Goal: Task Accomplishment & Management: Contribute content

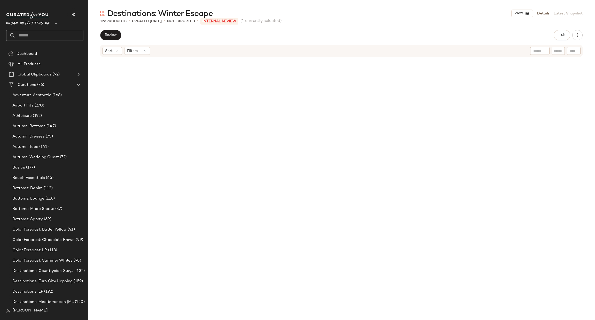
scroll to position [2834, 0]
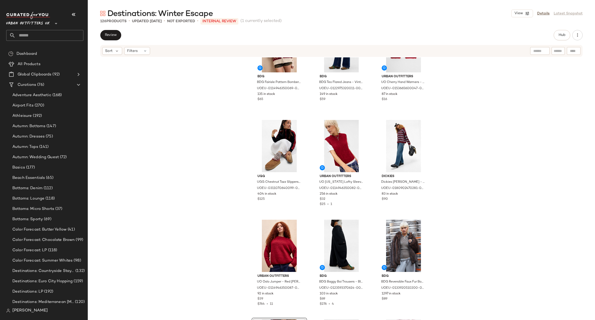
click at [47, 25] on span "Urban Outfitters UK" at bounding box center [28, 22] width 44 height 9
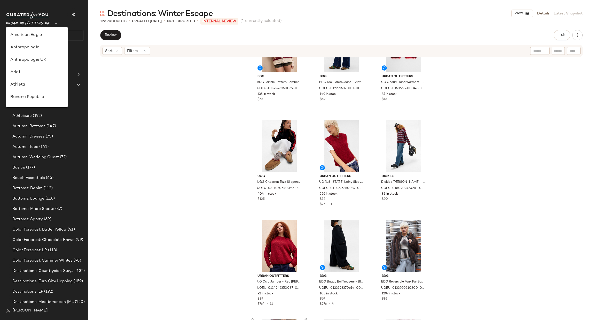
scroll to position [283, 0]
click at [50, 53] on div "Urban Outfitters" at bounding box center [36, 49] width 61 height 12
type input "**"
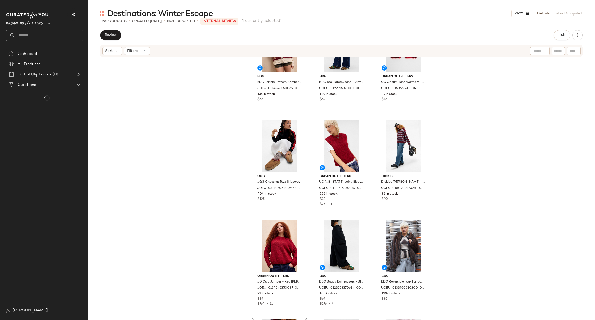
click at [61, 32] on input "text" at bounding box center [49, 35] width 68 height 11
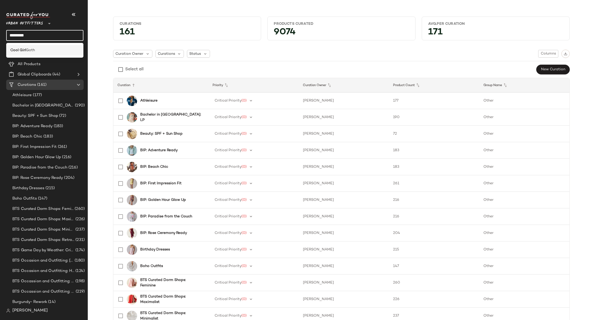
type input "*********"
click at [57, 51] on div "Cool Girl Goth" at bounding box center [44, 49] width 69 height 5
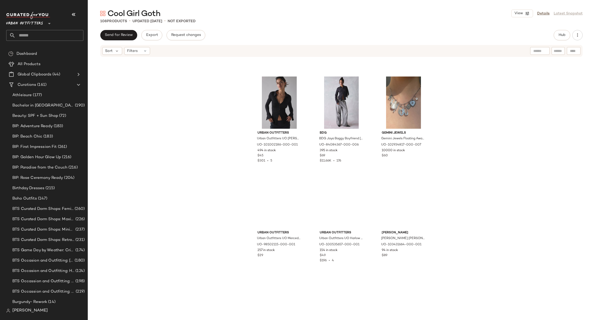
scroll to position [778, 0]
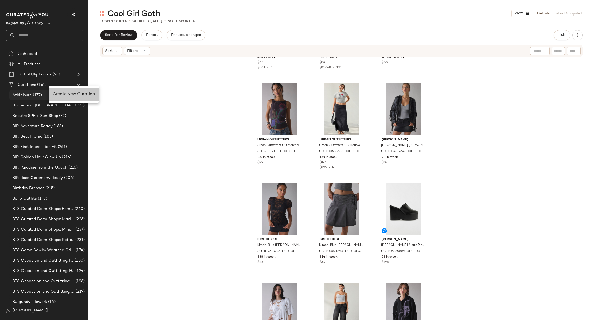
click at [60, 96] on span "Create New Curation" at bounding box center [74, 94] width 42 height 4
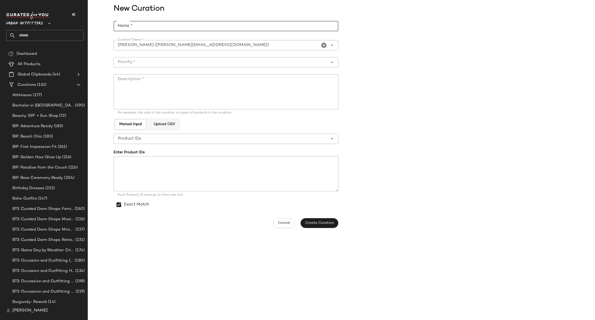
click at [151, 26] on input "Name *" at bounding box center [226, 26] width 225 height 10
paste input "**********"
type input "**********"
click at [156, 96] on textarea "Description *" at bounding box center [226, 91] width 225 height 35
paste textarea "**********"
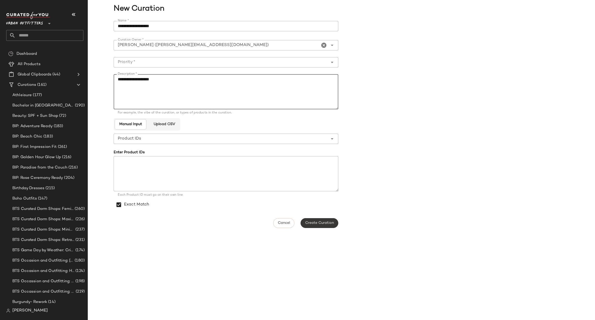
type textarea "**********"
click at [320, 225] on button "Create Curation" at bounding box center [319, 223] width 38 height 10
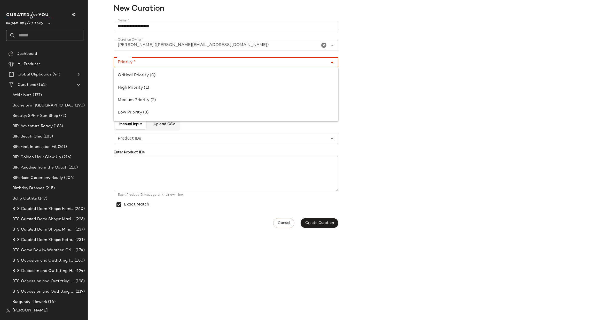
click at [125, 63] on input "Priority *" at bounding box center [221, 62] width 214 height 6
click at [146, 85] on div "High Priority (1)" at bounding box center [226, 88] width 216 height 6
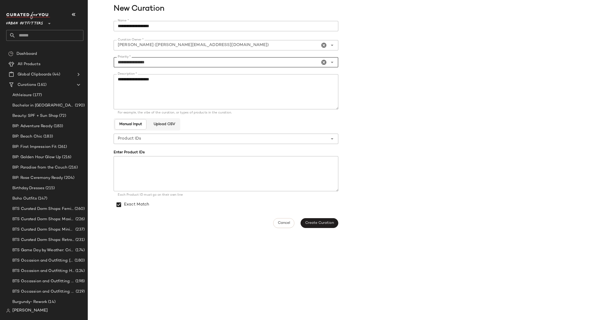
click at [213, 61] on input "**********" at bounding box center [217, 62] width 206 height 6
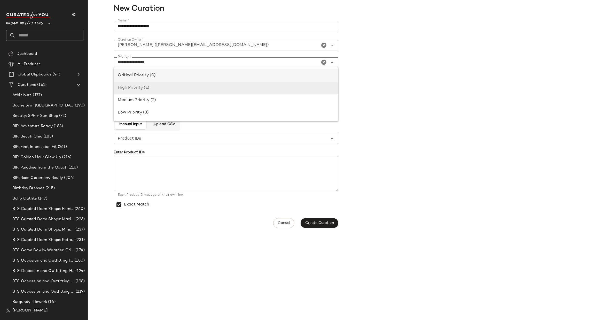
click at [191, 78] on div "Critical Priority (0)" at bounding box center [226, 75] width 216 height 6
type input "**********"
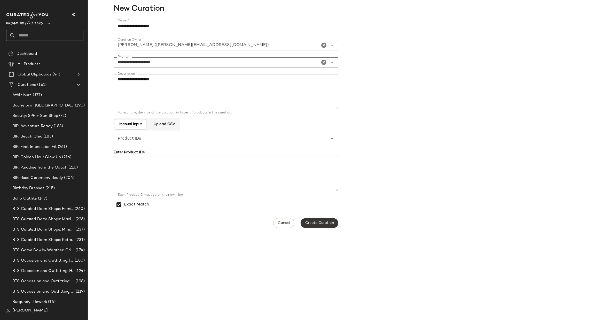
click at [311, 222] on span "Create Curation" at bounding box center [319, 223] width 29 height 4
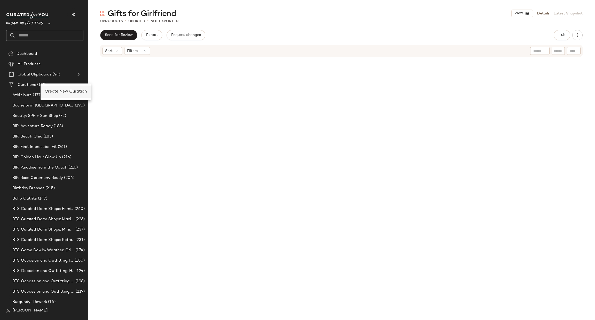
click at [49, 92] on span "Create New Curation" at bounding box center [66, 91] width 42 height 4
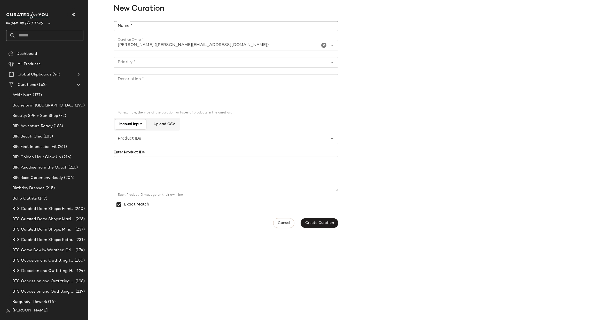
click at [168, 25] on input "Name *" at bounding box center [226, 26] width 225 height 10
paste input "**********"
type input "**********"
click at [147, 61] on input "Priority *" at bounding box center [221, 62] width 214 height 6
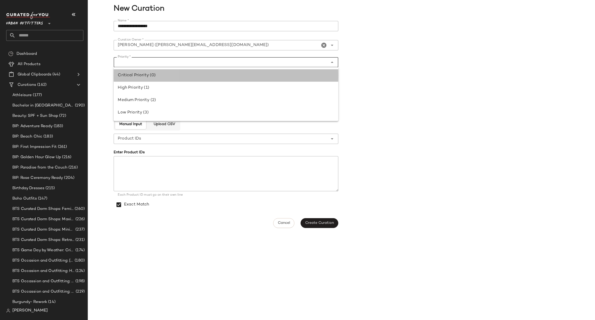
click at [149, 75] on div "Critical Priority (0)" at bounding box center [226, 75] width 216 height 6
type input "**********"
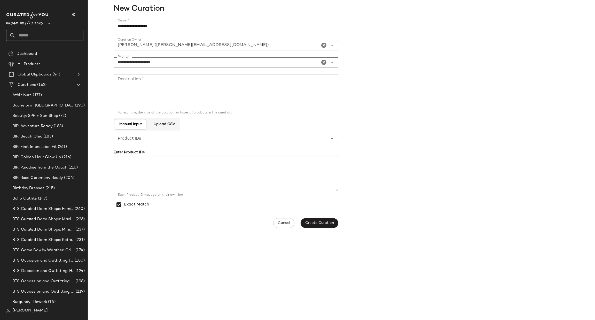
click at [145, 81] on textarea "Description *" at bounding box center [226, 91] width 225 height 35
paste textarea "**********"
type textarea "**********"
click at [309, 219] on button "Create Curation" at bounding box center [319, 223] width 38 height 10
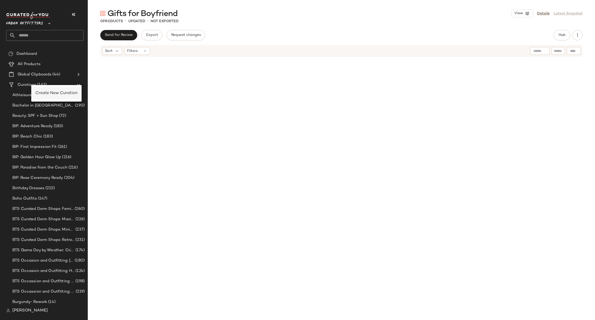
click at [42, 96] on div "Create New Curation" at bounding box center [56, 93] width 42 height 6
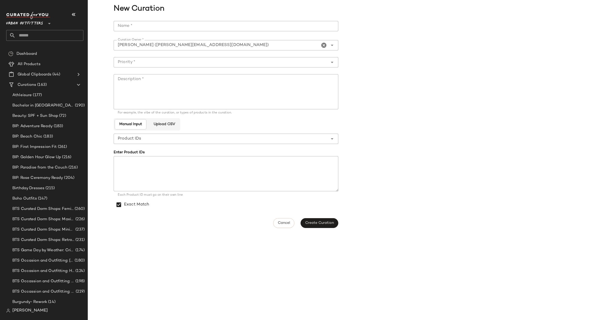
click at [143, 23] on input "Name *" at bounding box center [226, 26] width 225 height 10
paste input "**********"
type input "**********"
click at [158, 66] on div at bounding box center [221, 62] width 214 height 10
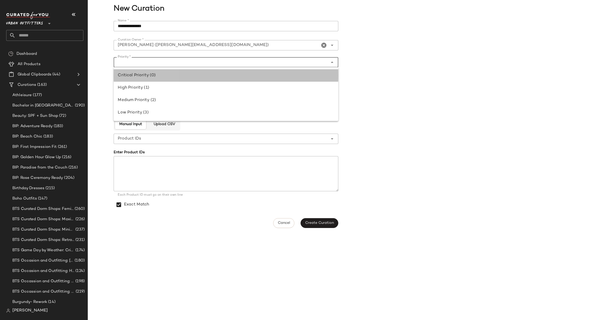
click at [157, 73] on div "Critical Priority (0)" at bounding box center [226, 75] width 216 height 6
type input "**********"
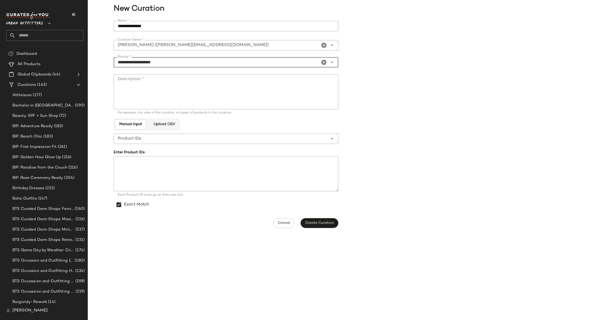
click at [147, 91] on textarea "Description *" at bounding box center [226, 91] width 225 height 35
paste textarea "**********"
type textarea "**********"
click at [311, 223] on span "Create Curation" at bounding box center [319, 223] width 29 height 4
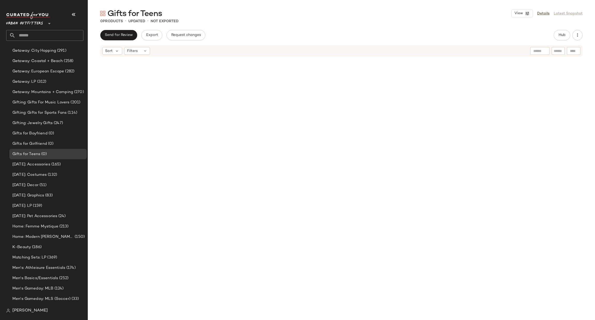
scroll to position [706, 0]
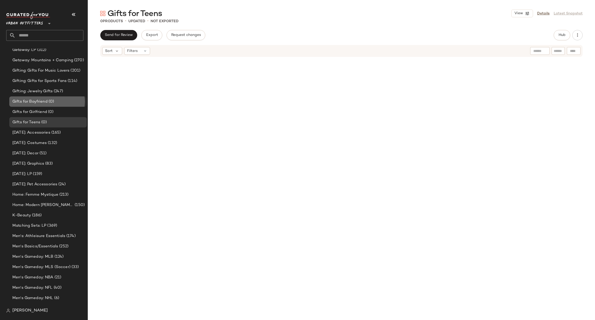
click at [58, 105] on div "Gifts for Boyfriend (0)" at bounding box center [47, 101] width 77 height 10
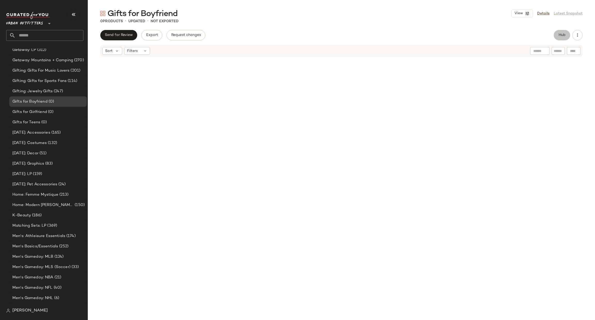
click at [566, 36] on button "Hub" at bounding box center [561, 35] width 17 height 10
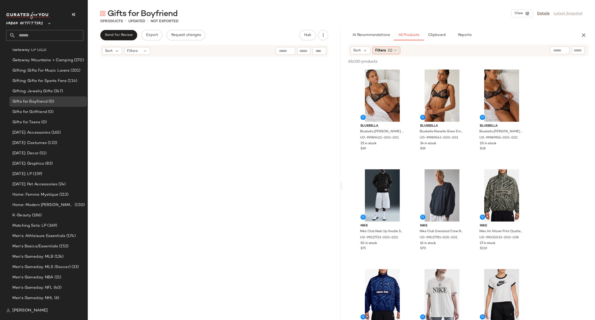
click at [397, 48] on div "Filters (1)" at bounding box center [386, 50] width 28 height 8
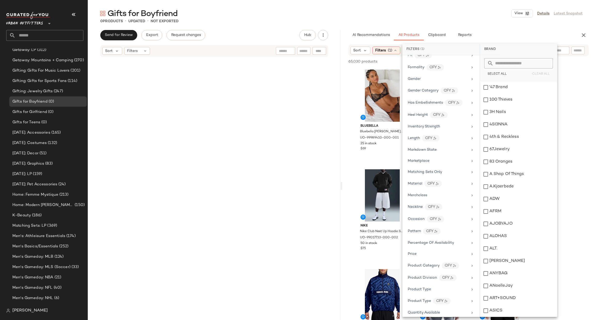
scroll to position [155, 0]
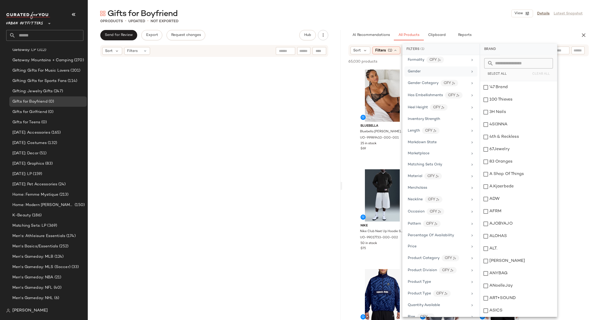
click at [431, 73] on div "Gender" at bounding box center [438, 71] width 60 height 5
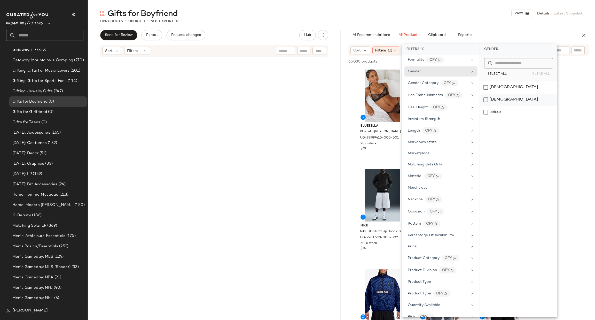
click at [508, 106] on div "male" at bounding box center [518, 112] width 77 height 12
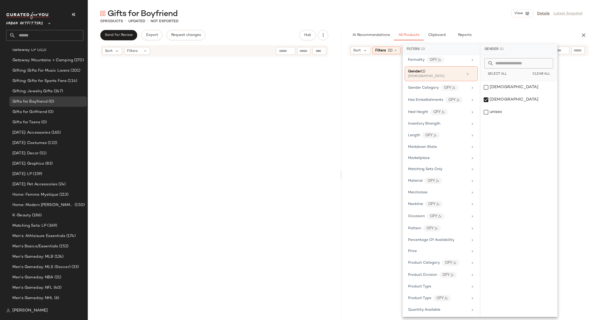
scroll to position [0, 0]
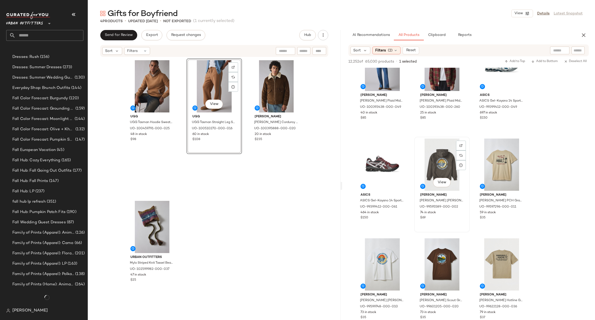
scroll to position [706, 0]
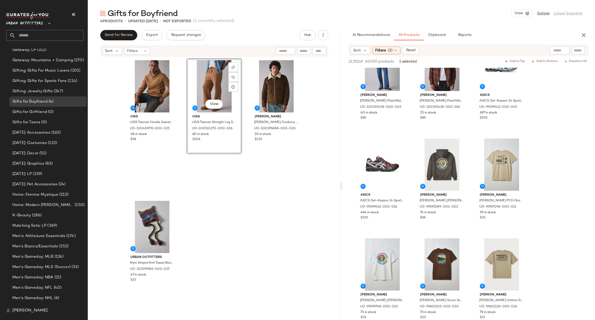
click at [341, 184] on div at bounding box center [341, 185] width 2 height 311
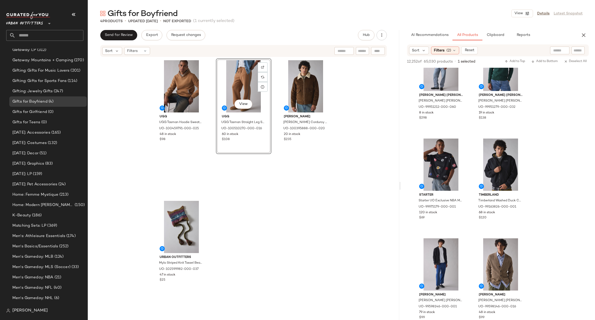
scroll to position [4514, 0]
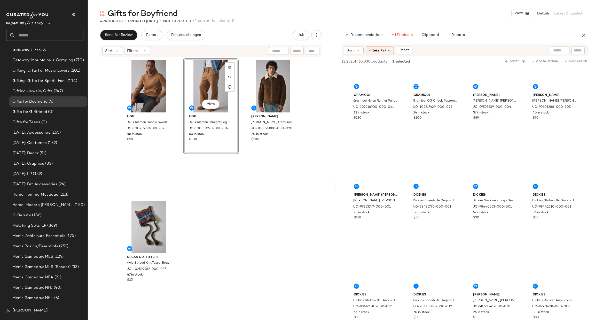
drag, startPoint x: 341, startPoint y: 186, endPoint x: 327, endPoint y: 194, distance: 16.8
click at [327, 194] on div "Gifts for Boyfriend View Details Latest Snapshot 4 Products • updated Sep 3rd •…" at bounding box center [341, 163] width 507 height 311
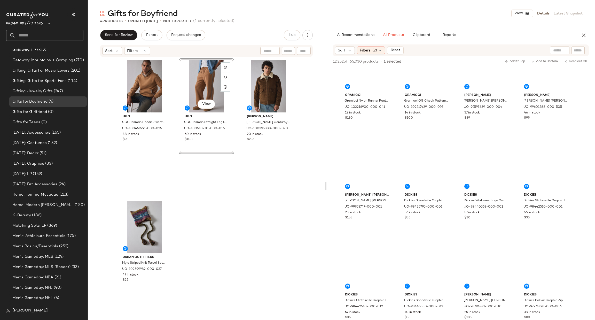
scroll to position [2223, 0]
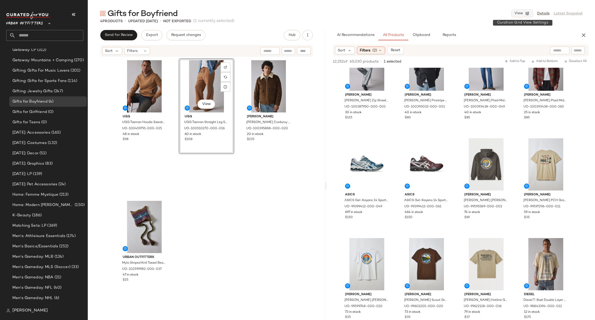
click at [526, 11] on icon "button" at bounding box center [527, 13] width 5 height 5
click at [489, 10] on div "Gifts for Boyfriend View Details Latest Snapshot" at bounding box center [341, 13] width 507 height 10
click at [307, 36] on icon "button" at bounding box center [307, 35] width 5 height 5
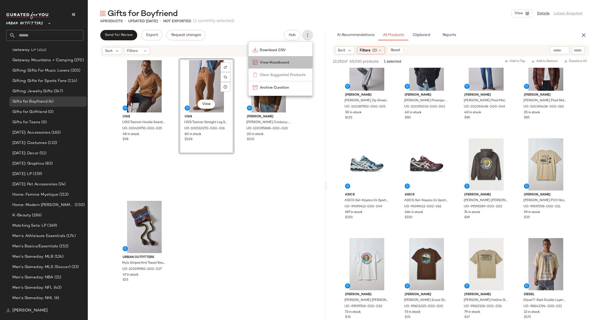
click at [300, 64] on span "View Moodboard" at bounding box center [284, 62] width 49 height 5
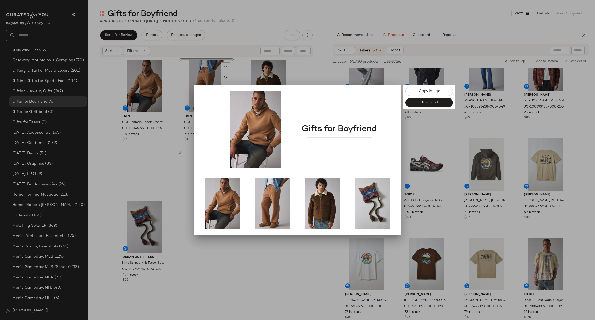
click at [345, 58] on div at bounding box center [297, 160] width 595 height 320
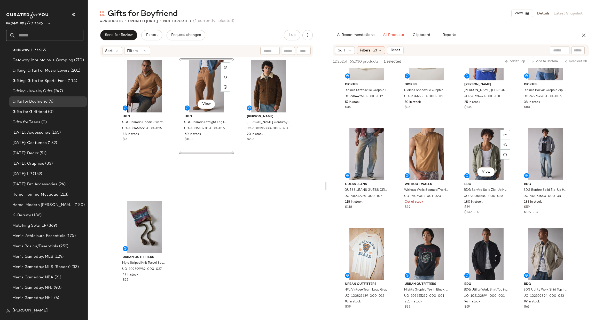
scroll to position [3384, 0]
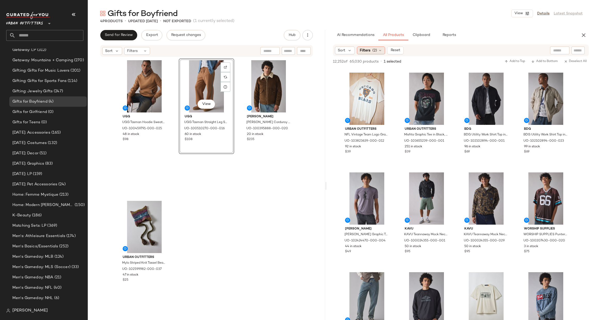
click at [374, 52] on span "(2)" at bounding box center [374, 50] width 5 height 5
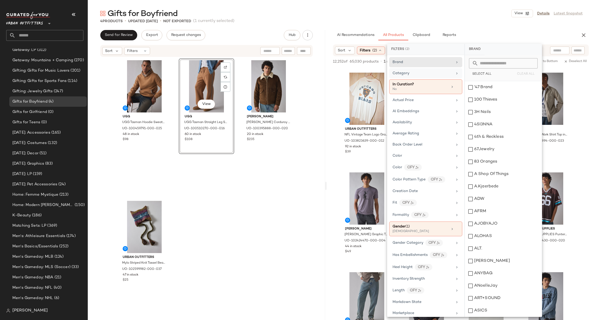
click at [449, 75] on div "Category" at bounding box center [422, 72] width 60 height 5
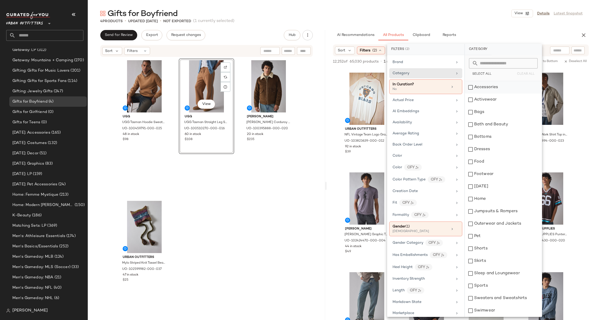
click at [481, 88] on div "Accessories" at bounding box center [503, 87] width 77 height 12
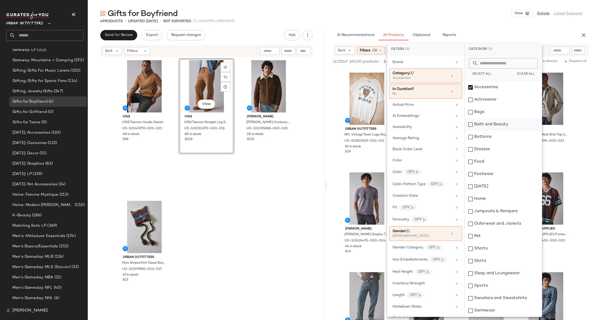
click at [501, 125] on div "Bath and Beauty" at bounding box center [503, 124] width 77 height 12
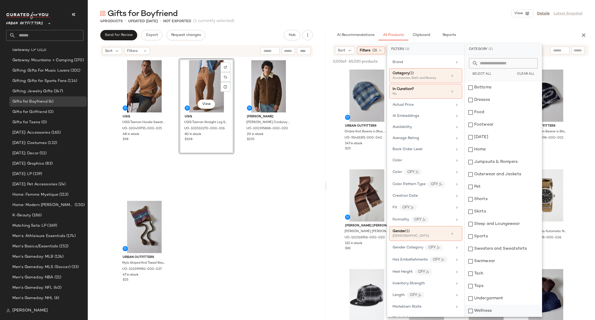
click at [493, 313] on div "Wellness" at bounding box center [503, 310] width 77 height 12
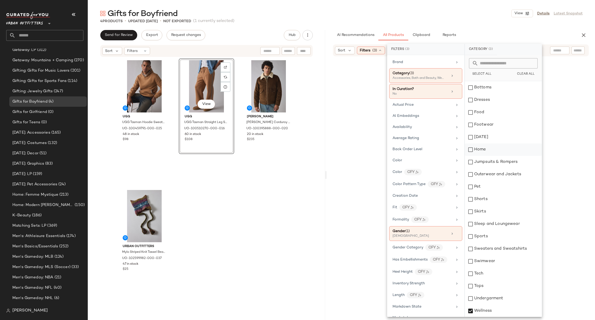
click at [501, 143] on div "Home" at bounding box center [503, 149] width 77 height 12
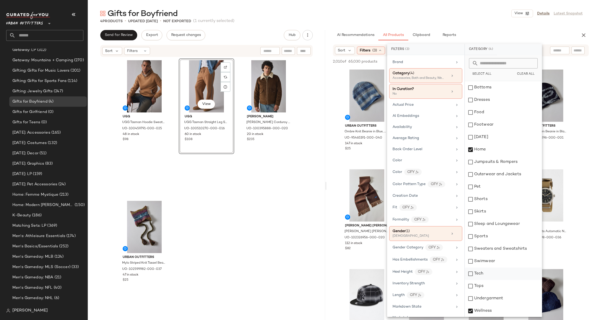
click at [480, 278] on div "Tech" at bounding box center [503, 273] width 77 height 12
click at [571, 254] on div "View Seiko Seiko 5 Sports Automatic Nylon Band Watch in Black, Men's at Urban O…" at bounding box center [545, 215] width 54 height 94
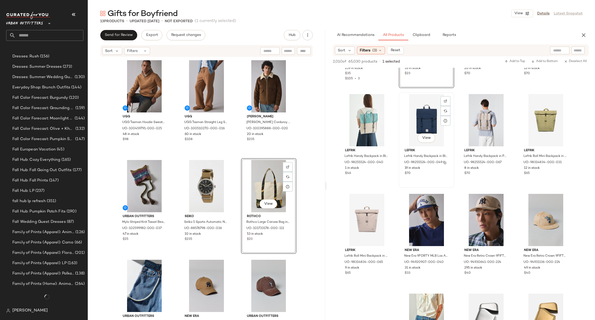
scroll to position [0, 0]
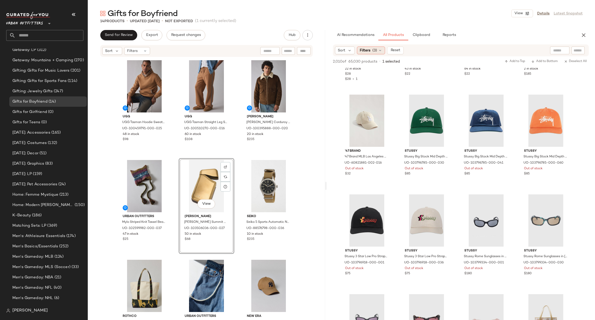
click at [361, 51] on span "Filters" at bounding box center [365, 50] width 11 height 5
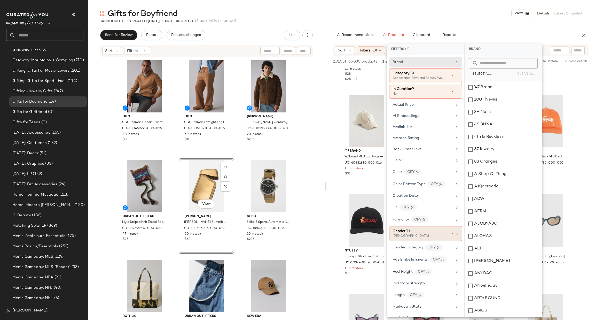
click at [456, 235] on icon at bounding box center [457, 234] width 4 height 4
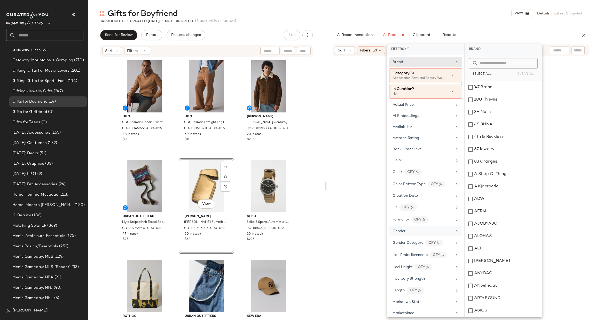
click at [442, 232] on div "Gender" at bounding box center [422, 230] width 60 height 5
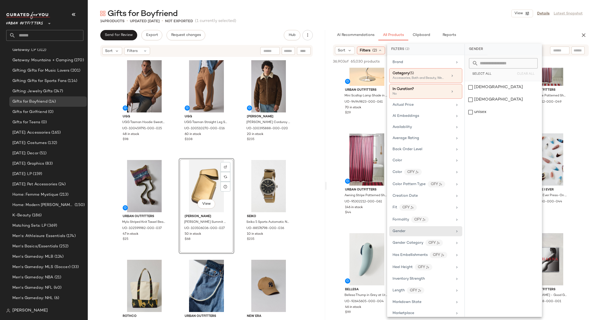
scroll to position [471, 0]
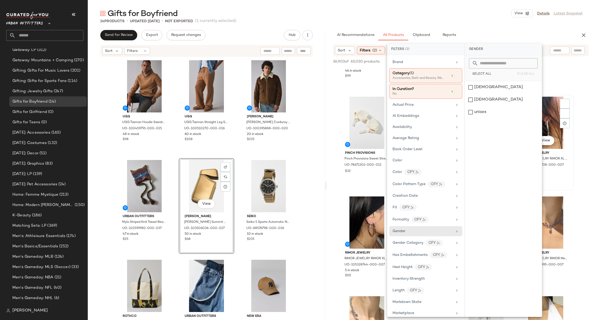
click at [565, 137] on div "View" at bounding box center [546, 123] width 52 height 52
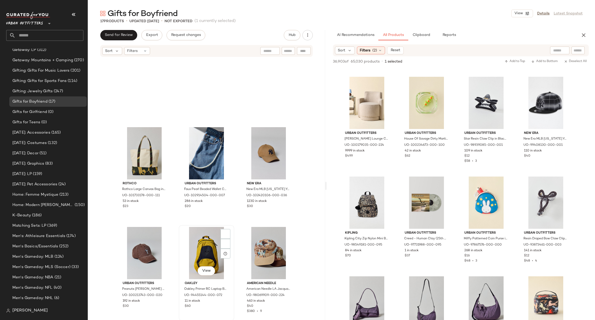
scroll to position [321, 0]
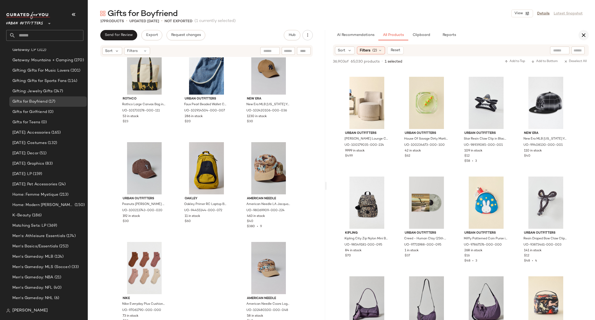
click at [583, 34] on icon "button" at bounding box center [583, 35] width 6 height 6
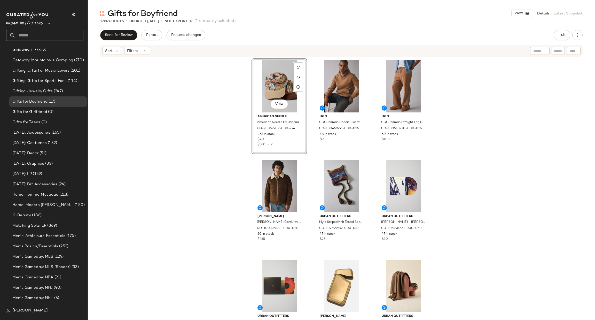
scroll to position [77, 0]
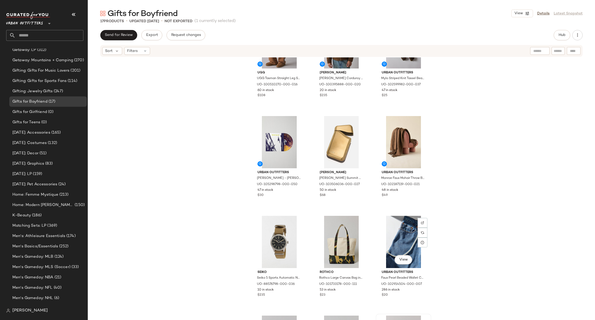
scroll to position [166, 0]
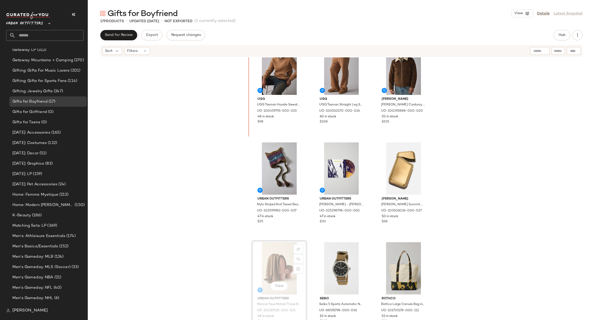
scroll to position [91, 0]
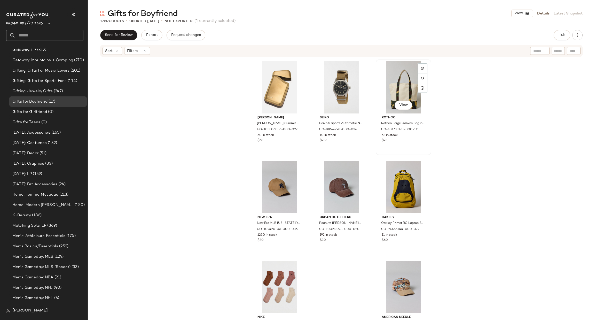
scroll to position [321, 0]
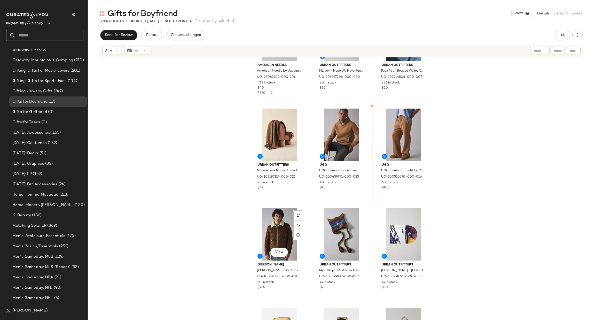
scroll to position [44, 0]
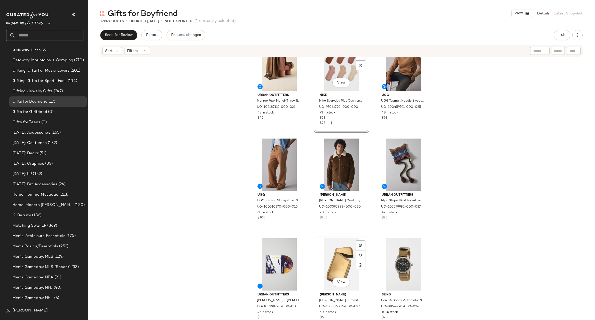
scroll to position [280, 0]
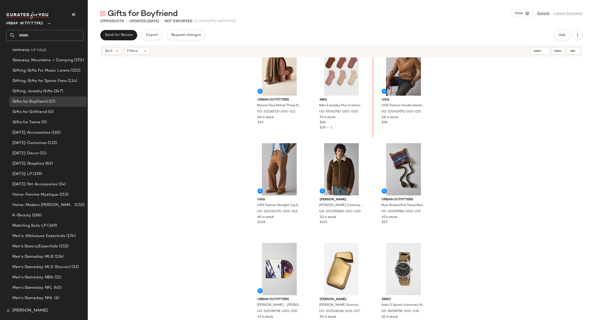
scroll to position [71, 0]
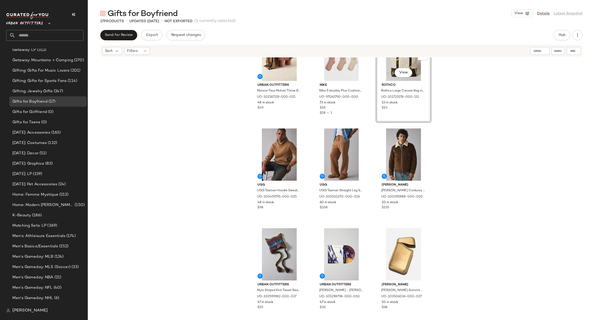
scroll to position [153, 0]
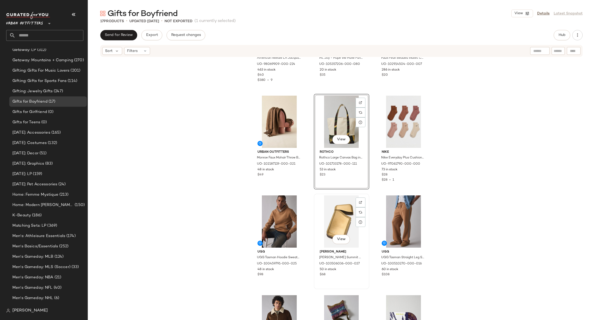
scroll to position [77, 0]
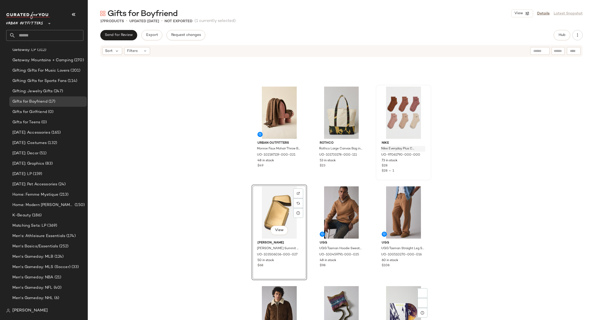
scroll to position [159, 0]
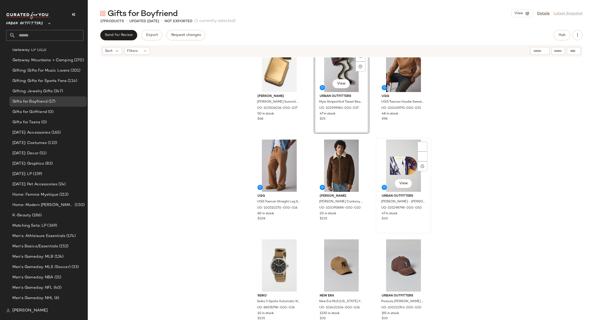
scroll to position [236, 0]
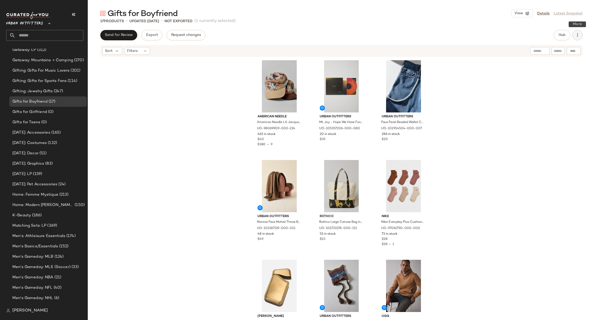
click at [573, 37] on button "button" at bounding box center [577, 35] width 10 height 10
click at [549, 64] on span "View Moodboard" at bounding box center [553, 62] width 49 height 5
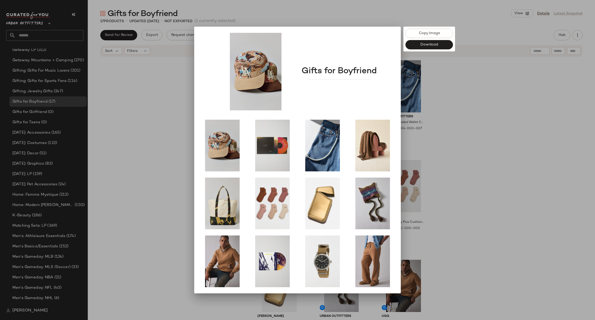
click at [512, 205] on div at bounding box center [297, 160] width 595 height 320
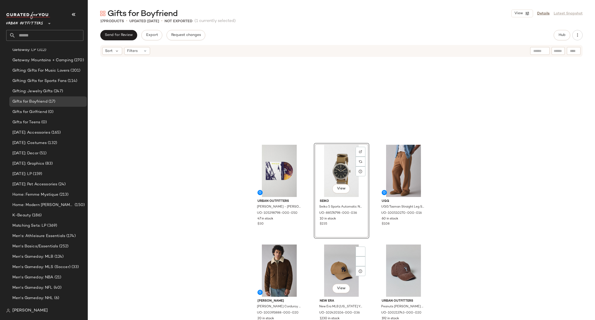
scroll to position [314, 0]
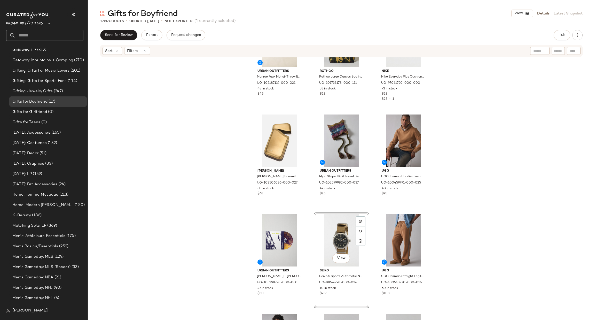
scroll to position [159, 0]
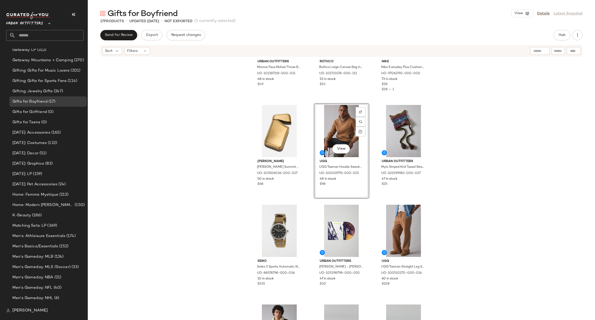
click at [574, 41] on div "Send for Review Export Request changes Hub Sort Filters Urban Outfitters Monroe…" at bounding box center [341, 185] width 507 height 311
click at [574, 36] on button "button" at bounding box center [577, 35] width 10 height 10
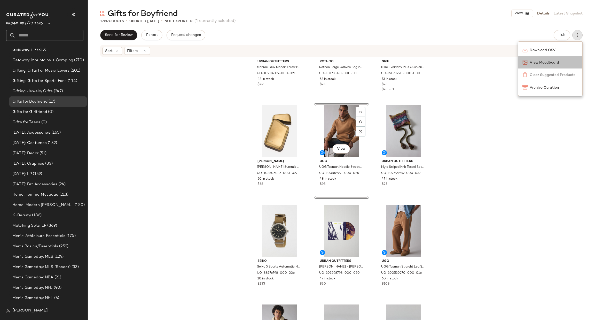
click at [540, 65] on div "View Moodboard" at bounding box center [550, 62] width 64 height 12
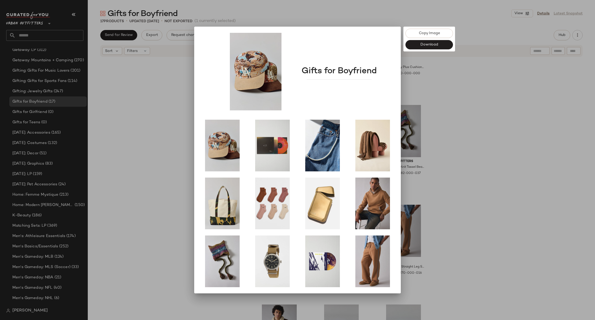
click at [532, 104] on div at bounding box center [297, 160] width 595 height 320
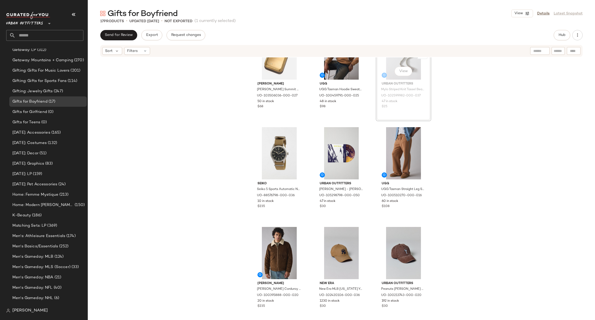
scroll to position [235, 0]
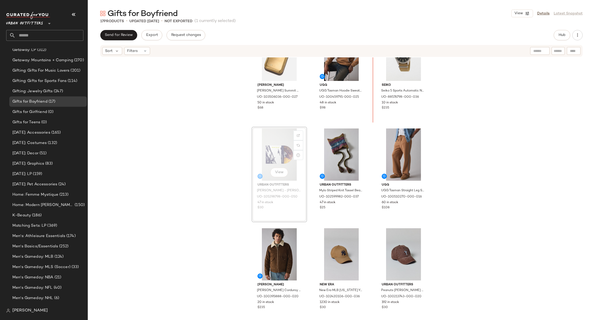
scroll to position [229, 0]
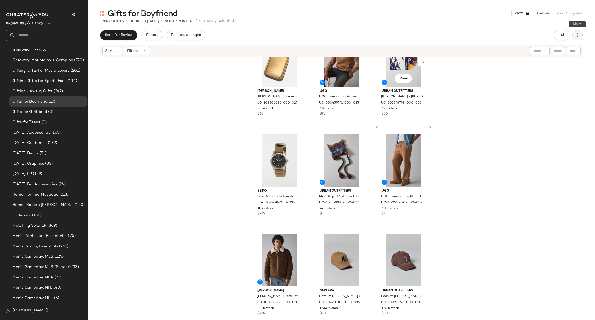
click at [579, 39] on button "button" at bounding box center [577, 35] width 10 height 10
click at [549, 64] on span "View Moodboard" at bounding box center [553, 62] width 49 height 5
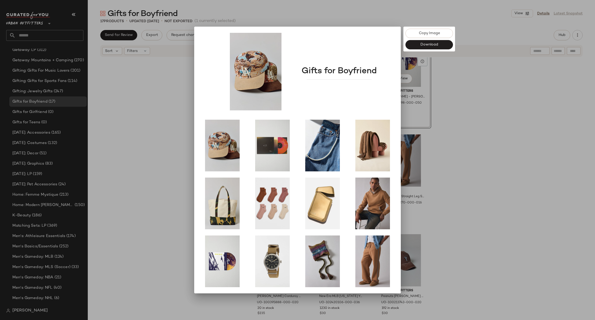
click at [557, 120] on div at bounding box center [297, 160] width 595 height 320
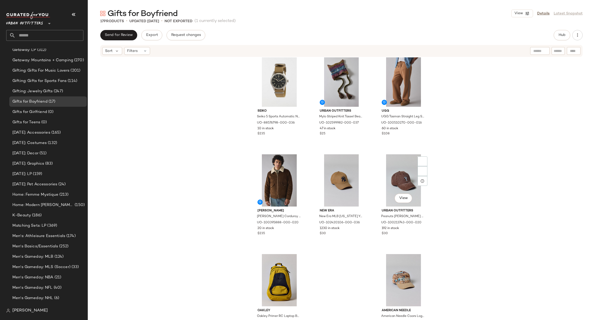
scroll to position [321, 0]
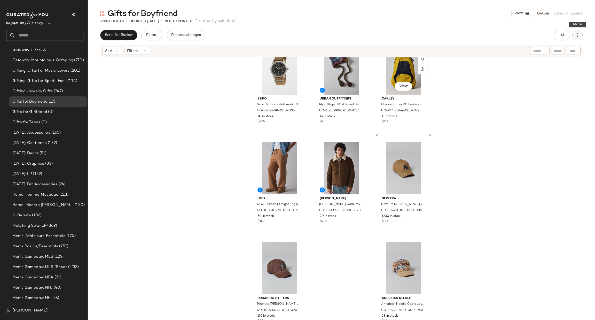
click at [574, 37] on button "button" at bounding box center [577, 35] width 10 height 10
click at [540, 61] on span "View Moodboard" at bounding box center [553, 62] width 49 height 5
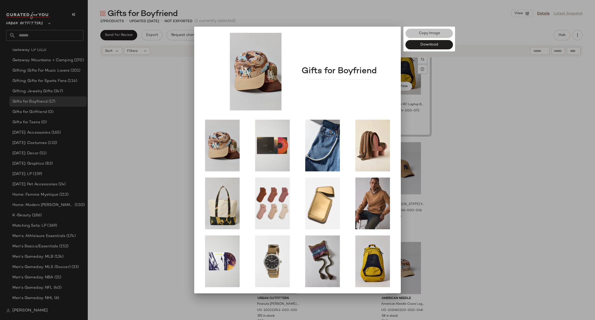
click at [430, 36] on button "Copy Image" at bounding box center [428, 33] width 47 height 9
click at [67, 114] on div at bounding box center [297, 160] width 595 height 320
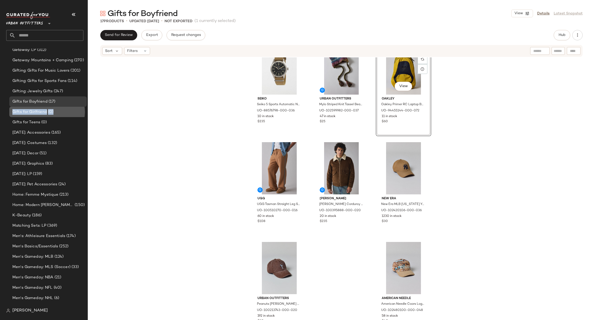
click at [67, 114] on div "Gifts for Girlfriend (0)" at bounding box center [47, 112] width 77 height 10
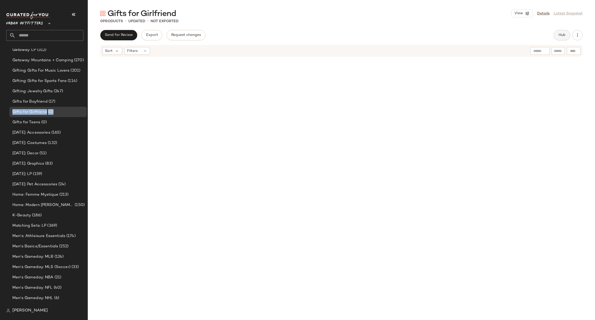
click at [565, 35] on span "Hub" at bounding box center [561, 35] width 7 height 4
click at [382, 45] on div "Sort Filters (1)" at bounding box center [468, 50] width 240 height 12
click at [381, 50] on span "Filters" at bounding box center [380, 50] width 11 height 5
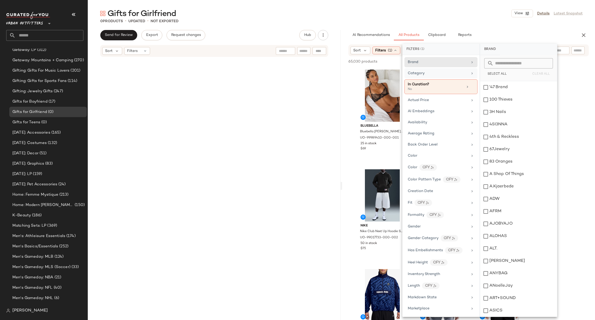
click at [459, 70] on div "Category" at bounding box center [438, 72] width 60 height 5
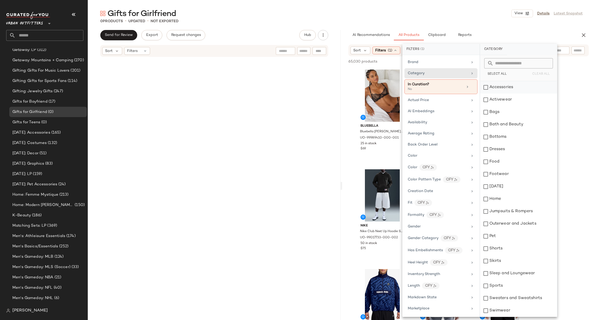
click at [502, 86] on div "Accessories" at bounding box center [518, 87] width 77 height 12
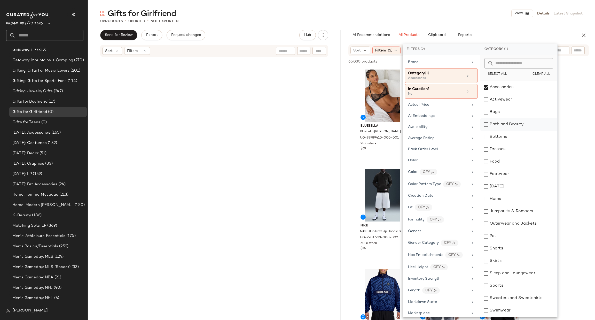
click at [515, 123] on div "Bath and Beauty" at bounding box center [518, 124] width 77 height 12
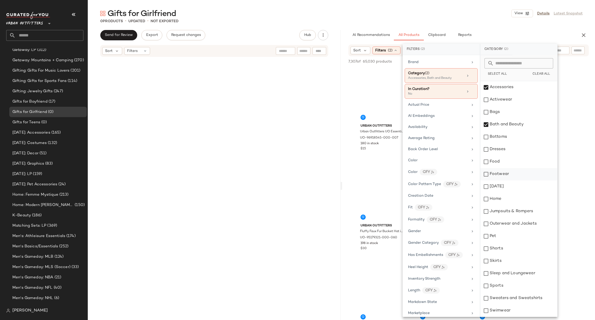
scroll to position [49, 0]
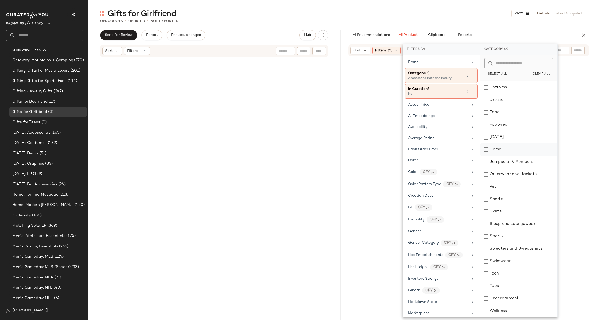
click at [510, 143] on div "Home" at bounding box center [518, 149] width 77 height 12
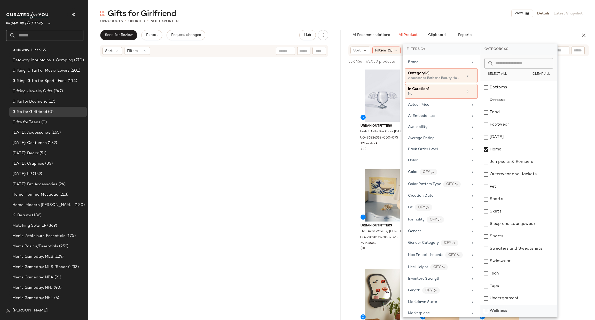
click at [504, 308] on div "Wellness" at bounding box center [518, 310] width 77 height 12
click at [505, 272] on div "Tech" at bounding box center [518, 273] width 77 height 12
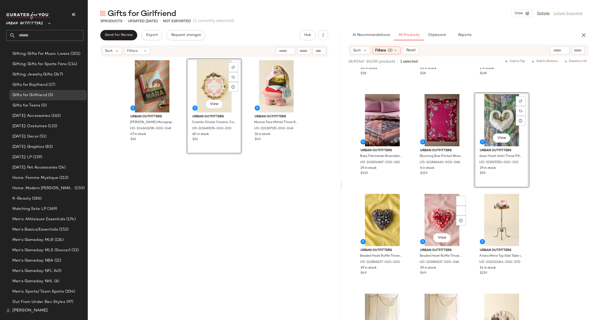
scroll to position [5356, 0]
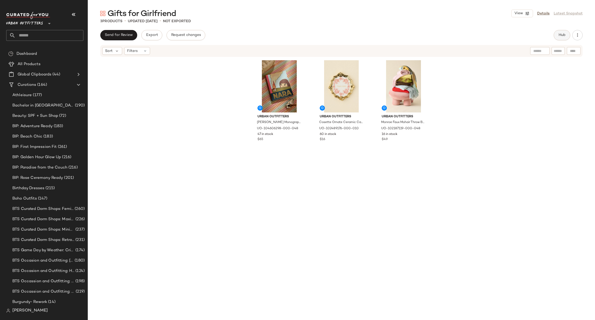
click at [565, 36] on span "Hub" at bounding box center [561, 35] width 7 height 4
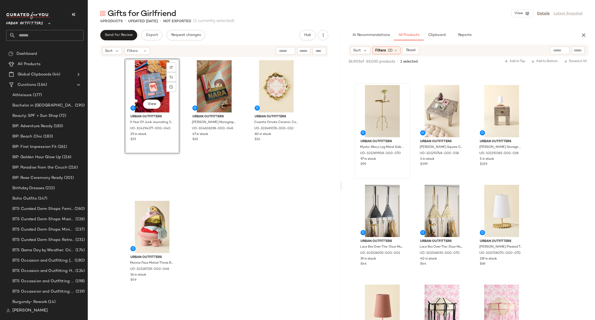
scroll to position [5664, 0]
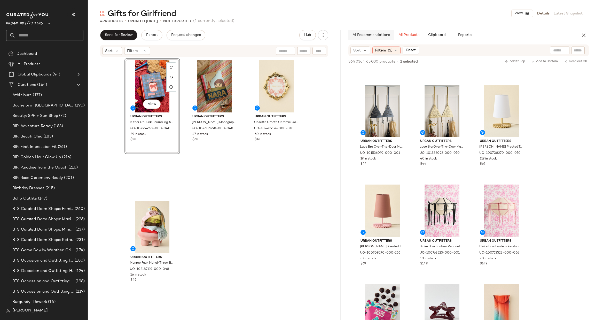
click at [381, 39] on button "AI Recommendations" at bounding box center [370, 35] width 45 height 10
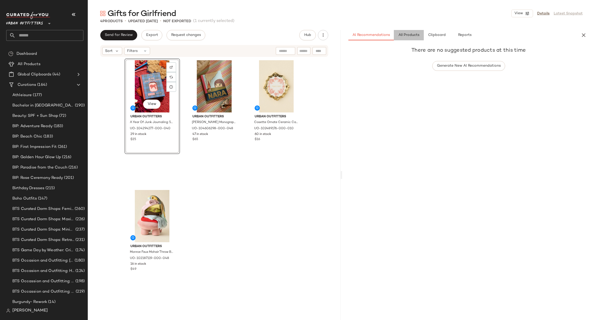
click at [408, 37] on button "All Products" at bounding box center [409, 35] width 30 height 10
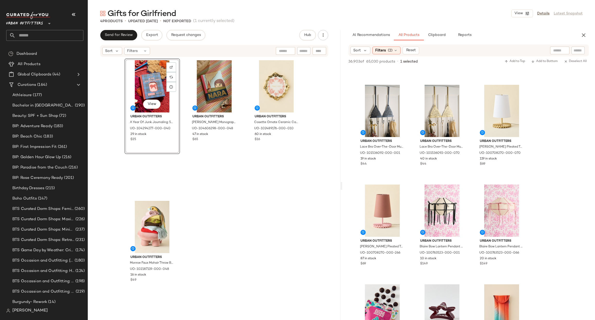
click at [387, 54] on div "Sort Filters (2) Reset" at bounding box center [468, 50] width 240 height 12
click at [388, 53] on div "Filters (2)" at bounding box center [386, 50] width 28 height 8
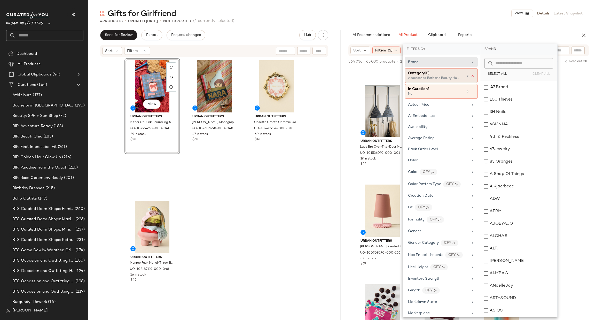
click at [471, 75] on icon at bounding box center [473, 76] width 4 height 4
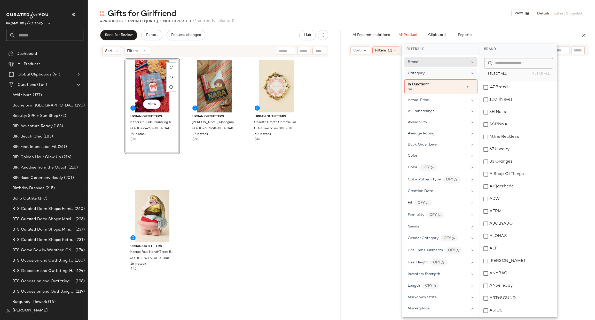
click at [514, 25] on div "Gifts for Girlfriend View Details Latest Snapshot 4 Products • updated Sep 3rd …" at bounding box center [341, 163] width 507 height 311
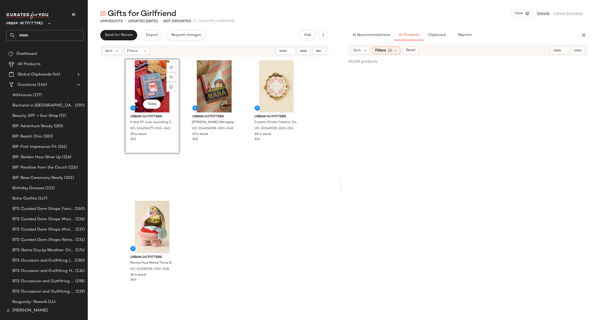
click at [557, 51] on input "text" at bounding box center [559, 50] width 13 height 5
type input "***"
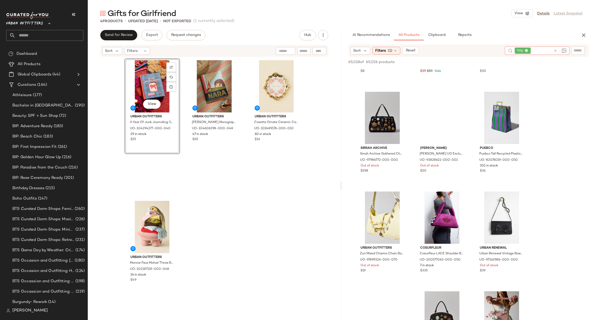
scroll to position [0, 0]
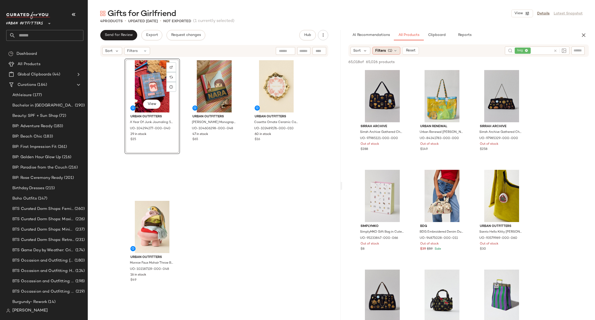
click at [385, 54] on div "Filters (1)" at bounding box center [386, 51] width 28 height 8
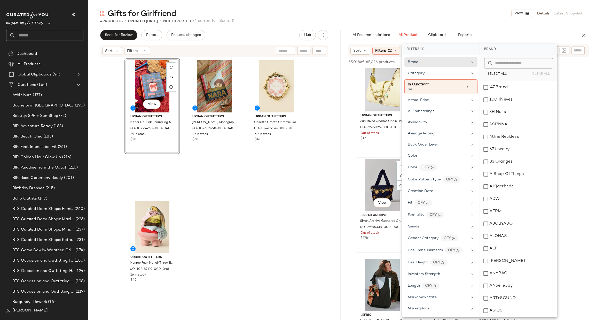
click at [355, 157] on div "View Sirrah Archive Sirrah Archive Gathered Charm Vintage Purse in Black, Women…" at bounding box center [381, 205] width 55 height 96
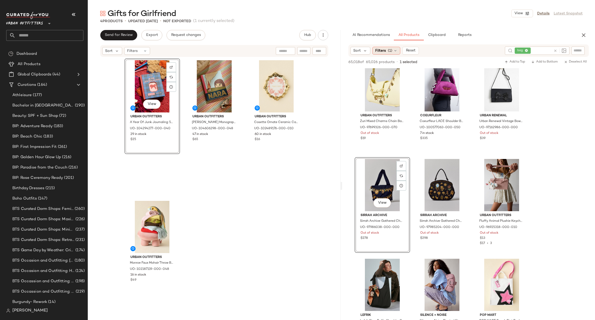
click at [387, 48] on div "Filters (1)" at bounding box center [386, 51] width 28 height 8
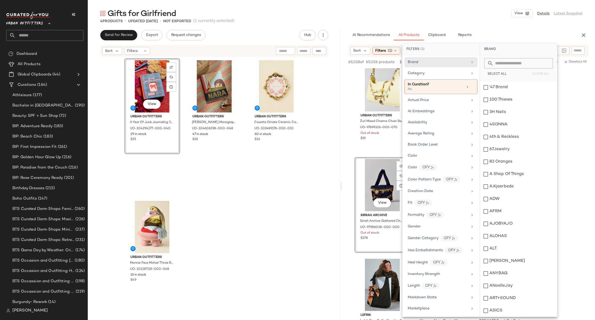
click at [360, 55] on div "Sort Filters (1) Reset bag" at bounding box center [468, 50] width 240 height 12
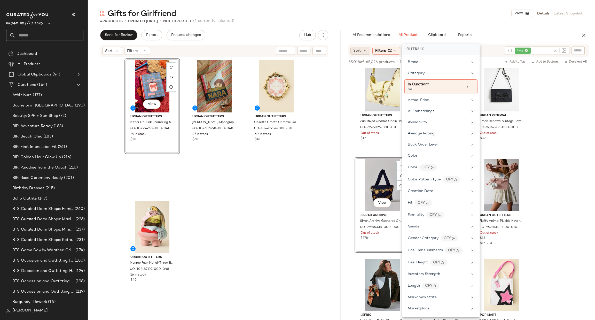
click at [359, 52] on span "Sort" at bounding box center [356, 50] width 7 height 5
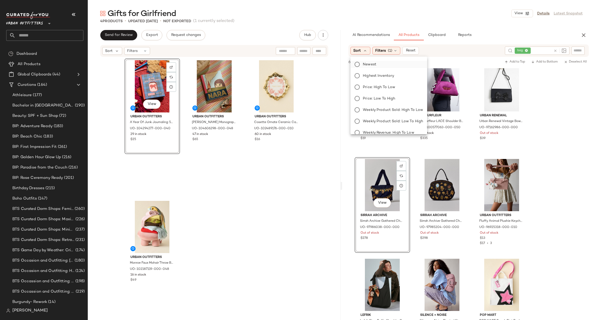
click at [363, 63] on span "Newest" at bounding box center [369, 64] width 13 height 5
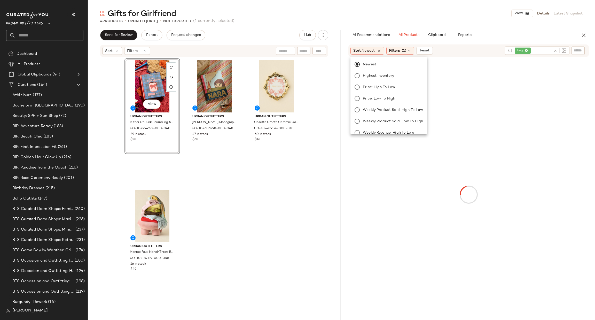
click at [466, 76] on div at bounding box center [468, 194] width 251 height 273
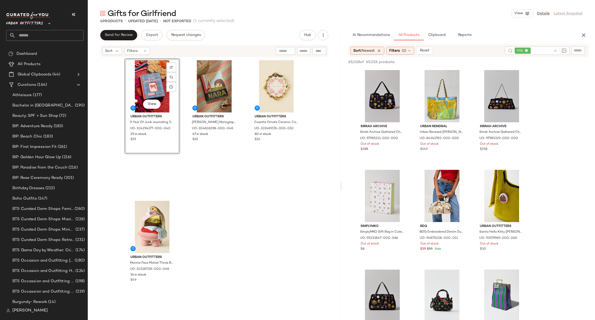
click at [555, 49] on icon at bounding box center [555, 51] width 4 height 4
click at [574, 47] on div at bounding box center [560, 50] width 48 height 8
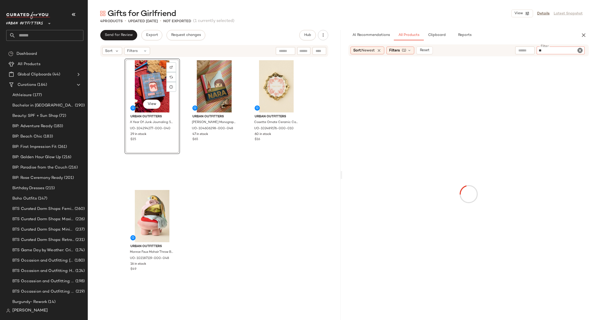
type input "***"
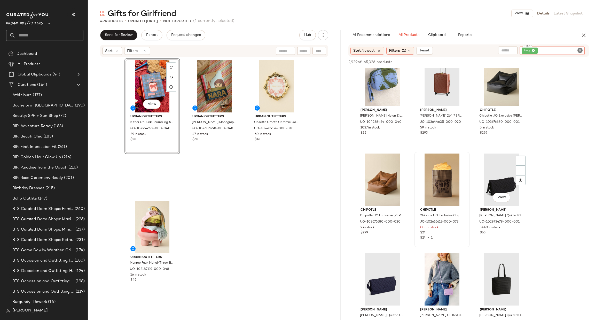
scroll to position [1703, 0]
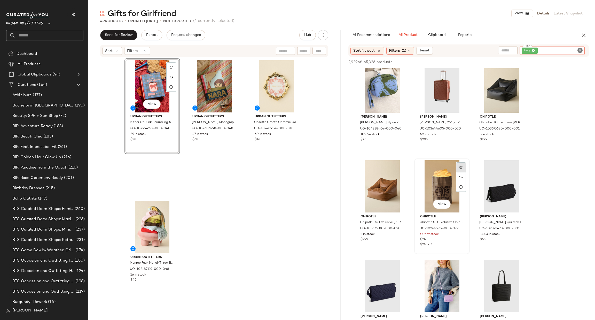
click at [460, 166] on img at bounding box center [460, 166] width 3 height 3
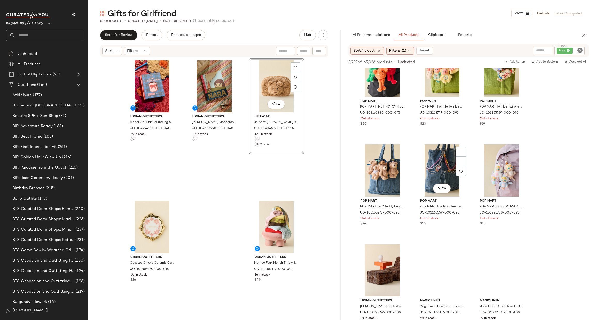
scroll to position [5221, 0]
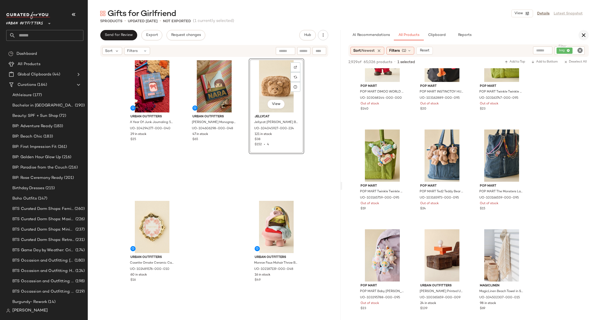
click at [586, 31] on button "button" at bounding box center [583, 35] width 10 height 10
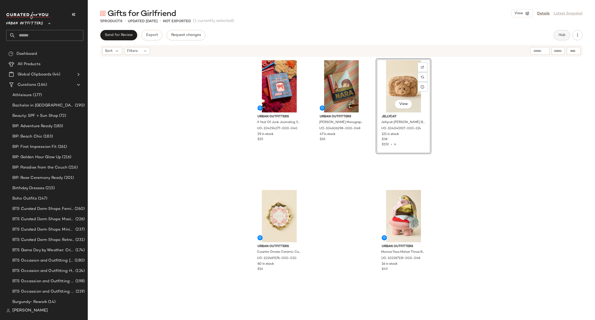
click at [556, 39] on button "Hub" at bounding box center [561, 35] width 17 height 10
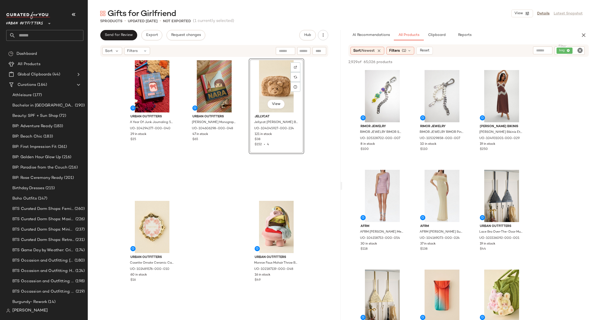
click at [577, 51] on icon "Clear Filter" at bounding box center [580, 50] width 6 height 6
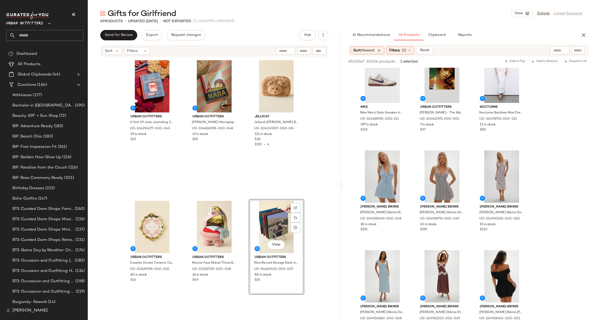
scroll to position [3949, 0]
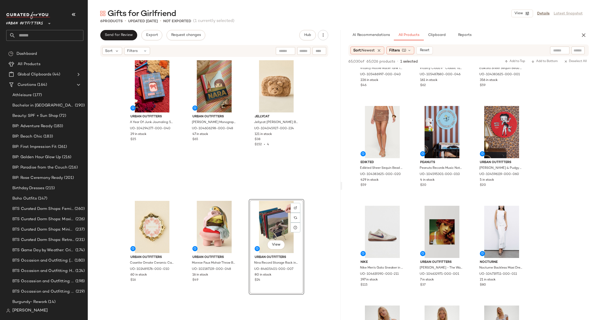
click at [566, 52] on div at bounding box center [559, 50] width 19 height 8
type input "****"
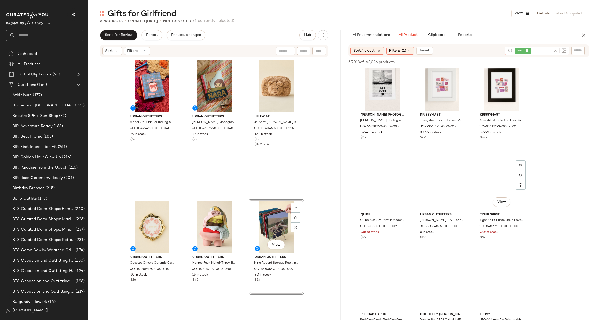
scroll to position [929, 0]
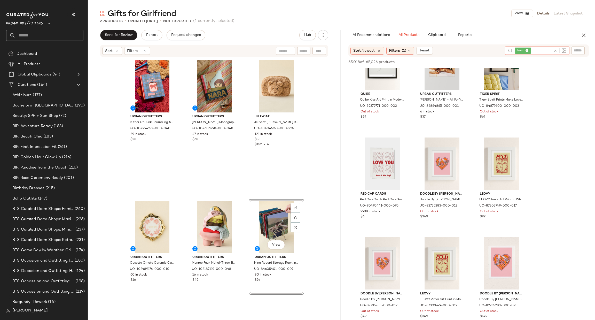
click at [557, 50] on icon at bounding box center [555, 51] width 4 height 4
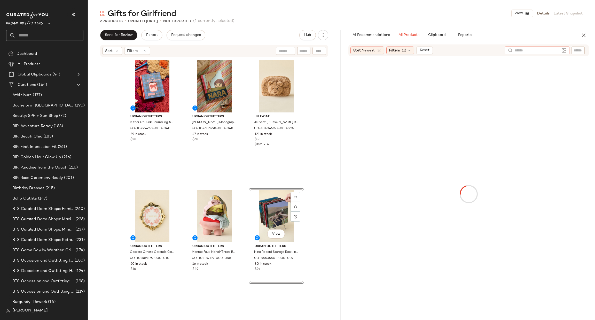
click at [580, 48] on input "text" at bounding box center [577, 50] width 9 height 5
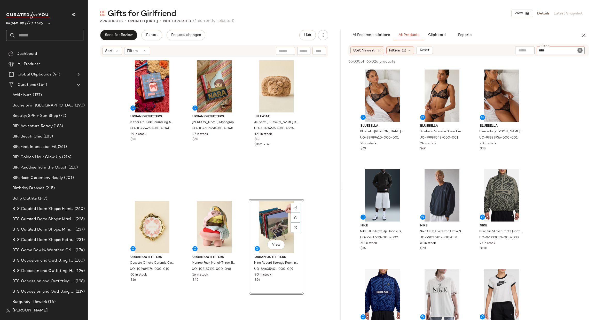
type input "*****"
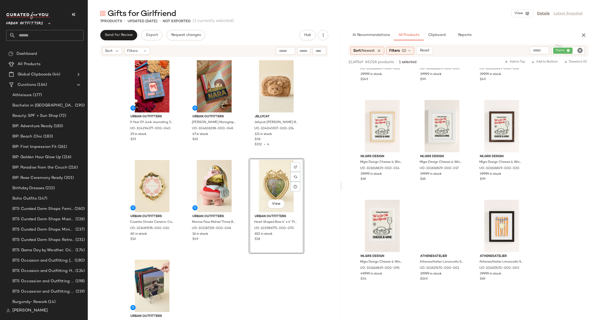
scroll to position [4491, 0]
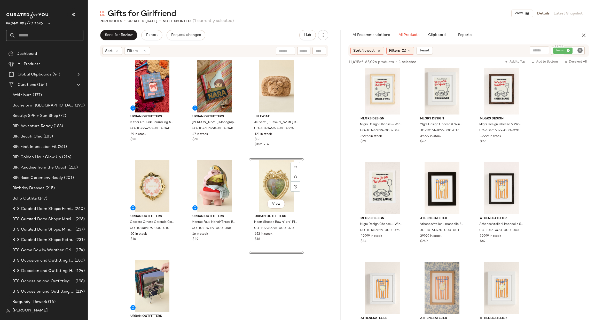
click at [582, 50] on icon "Clear Filter" at bounding box center [580, 50] width 6 height 6
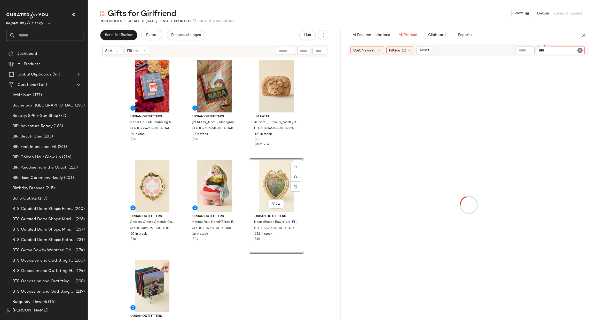
type input "*****"
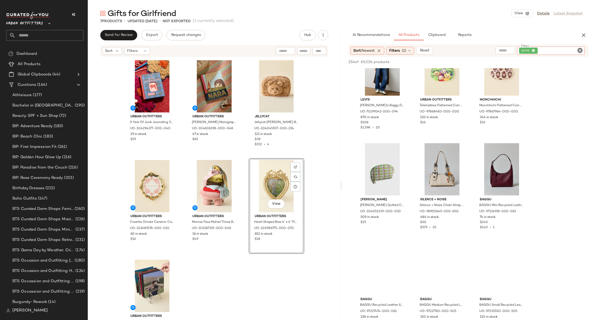
scroll to position [697, 0]
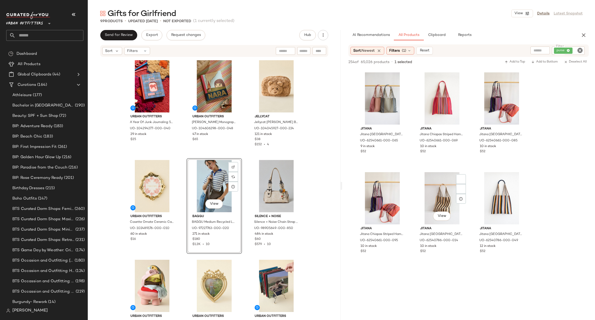
scroll to position [3407, 0]
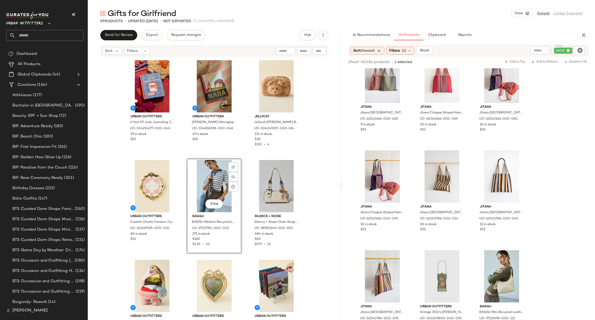
click at [581, 50] on icon "Clear Filter" at bounding box center [580, 50] width 6 height 6
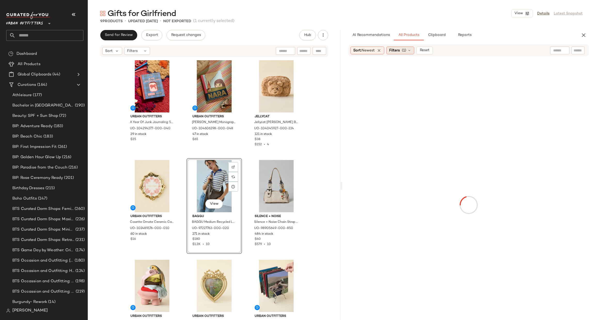
click at [398, 48] on span "Filters" at bounding box center [394, 50] width 11 height 5
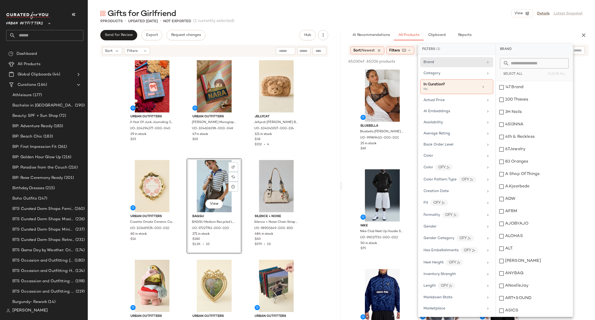
scroll to position [271, 0]
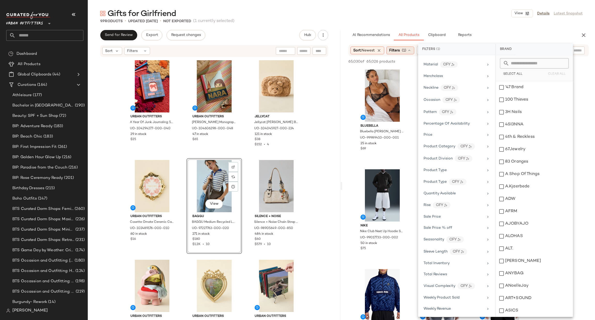
click at [403, 49] on span "(1)" at bounding box center [404, 50] width 4 height 5
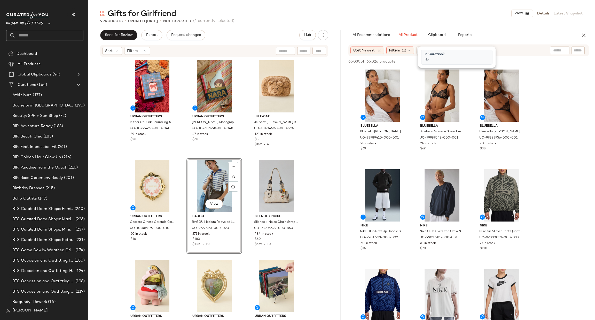
click at [403, 49] on span "(1)" at bounding box center [404, 50] width 4 height 5
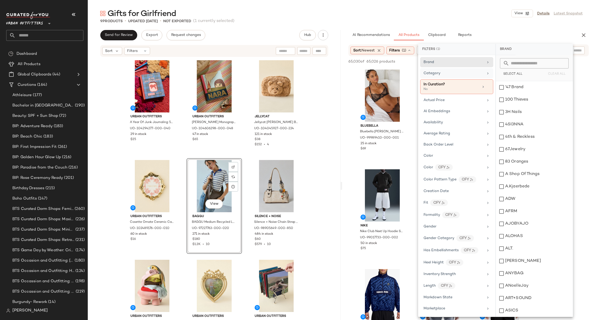
click at [472, 74] on div "Category" at bounding box center [453, 72] width 60 height 5
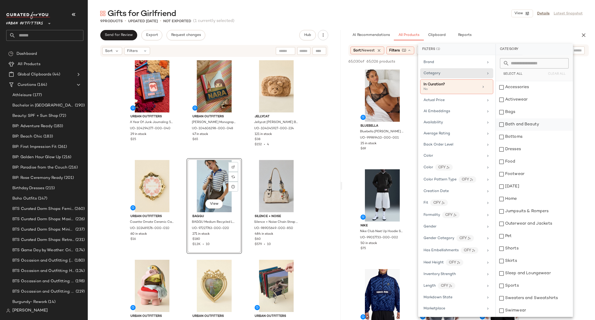
click at [527, 126] on div "Bath and Beauty" at bounding box center [534, 124] width 77 height 12
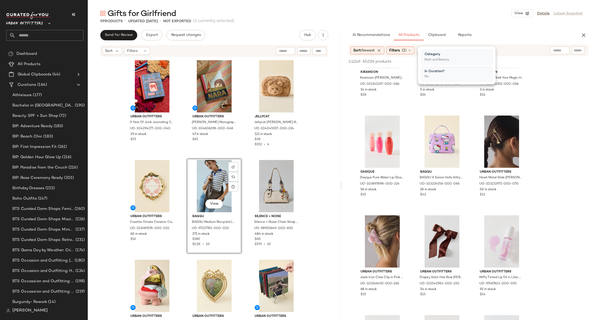
scroll to position [2555, 0]
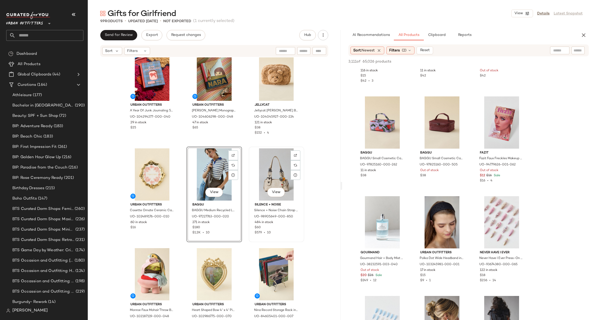
scroll to position [18, 0]
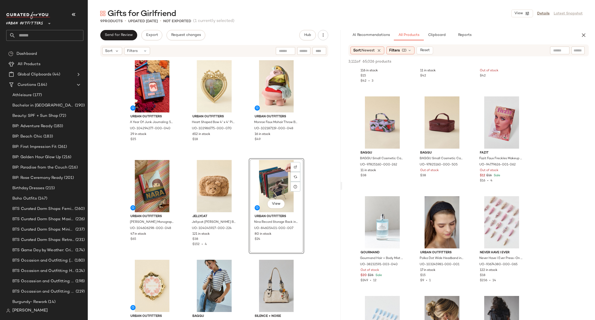
drag, startPoint x: 340, startPoint y: 184, endPoint x: 371, endPoint y: 178, distance: 31.7
click at [371, 178] on div "Gifts for Girlfriend View Details Latest Snapshot 9 Products • updated Sep 3rd …" at bounding box center [341, 163] width 507 height 311
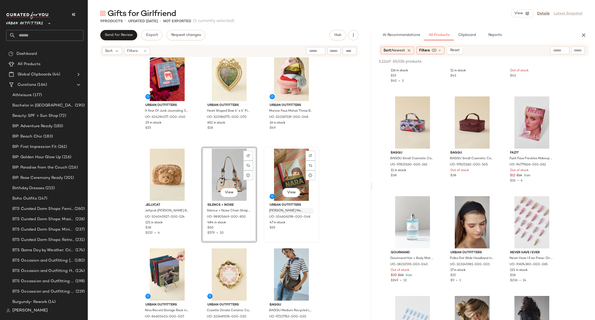
scroll to position [18, 0]
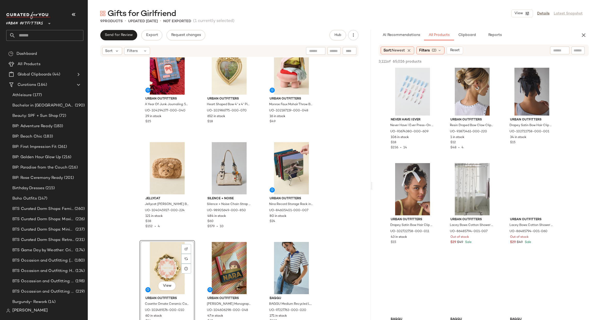
scroll to position [5984, 0]
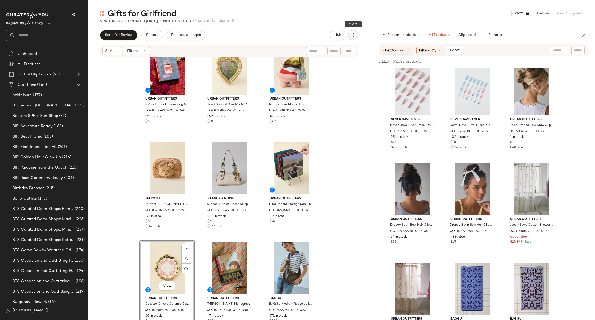
click at [357, 36] on button "button" at bounding box center [353, 35] width 10 height 10
click at [338, 65] on div "View Moodboard" at bounding box center [326, 62] width 64 height 12
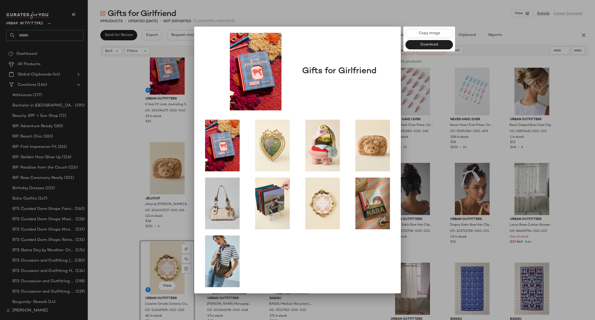
click at [129, 163] on div at bounding box center [297, 160] width 595 height 320
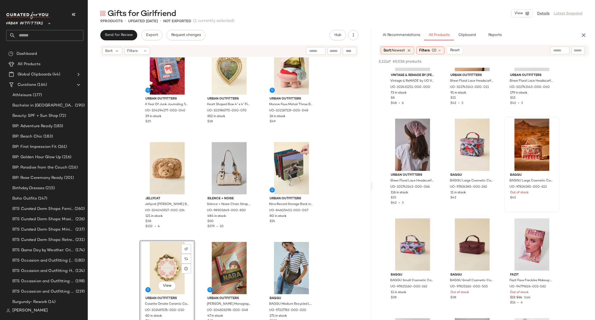
scroll to position [5829, 0]
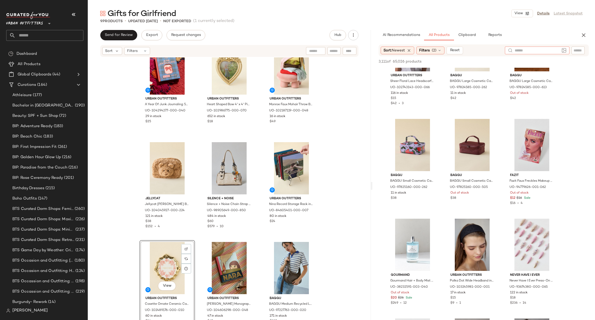
click at [555, 50] on input "text" at bounding box center [536, 50] width 45 height 5
click at [577, 48] on input "text" at bounding box center [577, 50] width 9 height 5
type input "****"
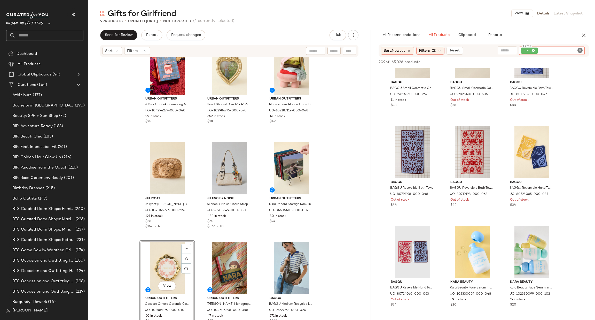
scroll to position [310, 0]
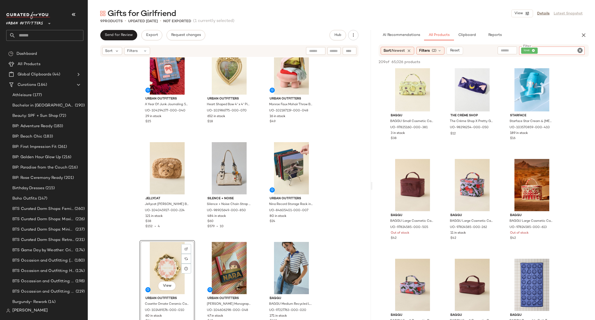
click at [581, 49] on icon "Clear Filter" at bounding box center [580, 50] width 6 height 6
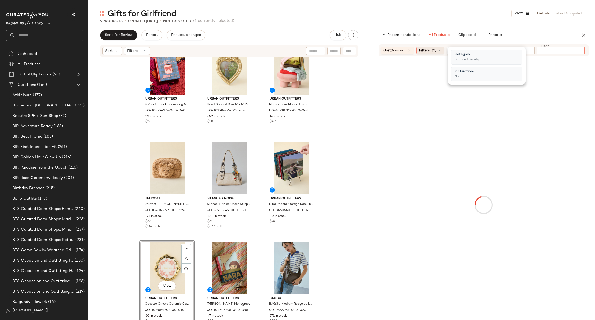
click at [431, 47] on div "Filters (2)" at bounding box center [430, 50] width 28 height 8
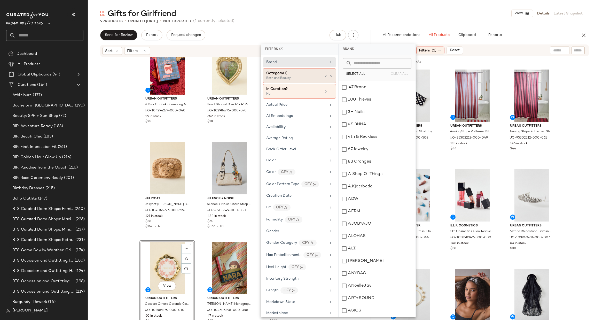
click at [329, 84] on div "Category (1) Bath and Beauty" at bounding box center [299, 91] width 73 height 15
click at [329, 75] on icon at bounding box center [331, 76] width 4 height 4
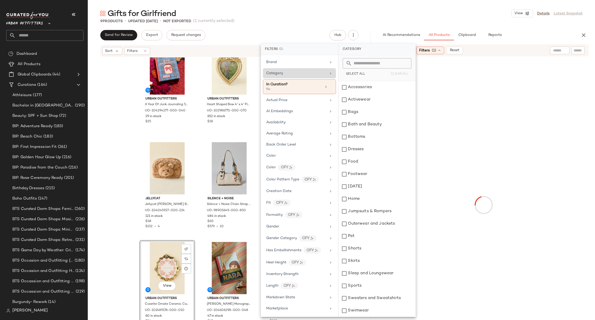
click at [526, 74] on div at bounding box center [483, 204] width 220 height 295
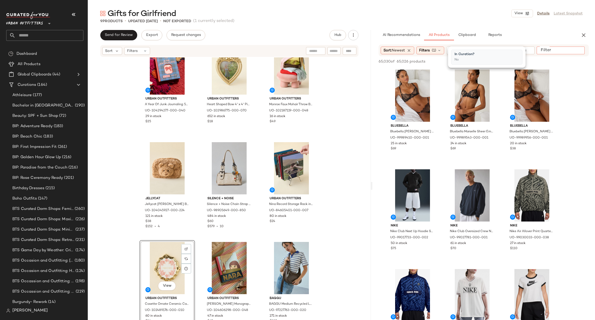
click at [574, 54] on div at bounding box center [560, 50] width 48 height 8
type input "*********"
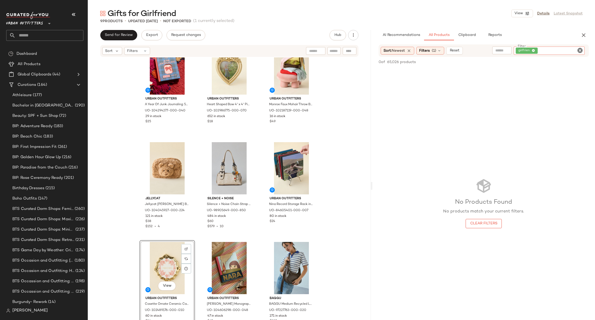
click at [577, 50] on icon "Clear Filter" at bounding box center [580, 50] width 6 height 6
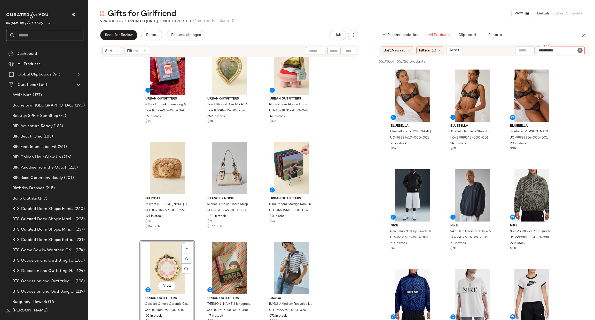
type input "**********"
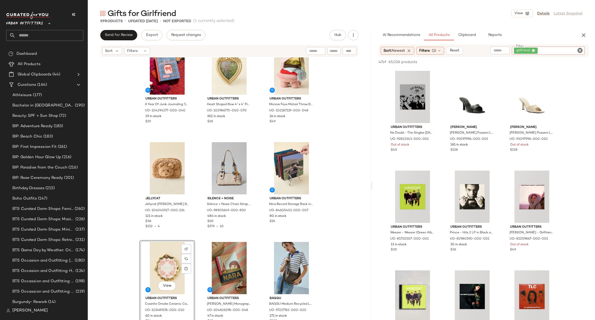
scroll to position [232, 0]
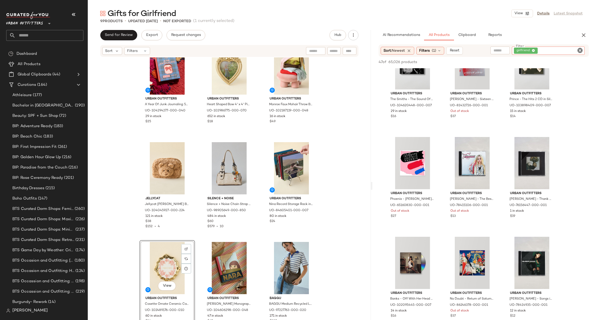
click at [578, 52] on icon "Clear Filter" at bounding box center [580, 50] width 6 height 6
click at [427, 46] on div "Sort: Newest Filters (1) Reset" at bounding box center [483, 50] width 210 height 12
click at [428, 49] on span "Filters" at bounding box center [424, 50] width 11 height 5
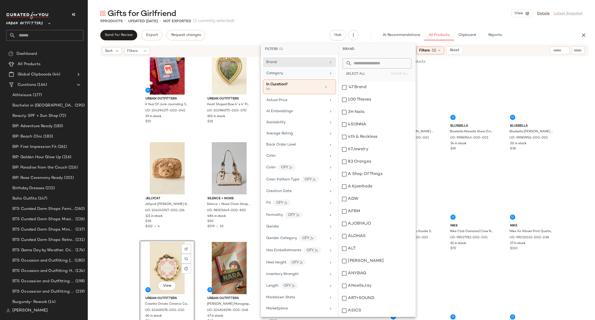
click at [314, 73] on div "Category" at bounding box center [296, 72] width 60 height 5
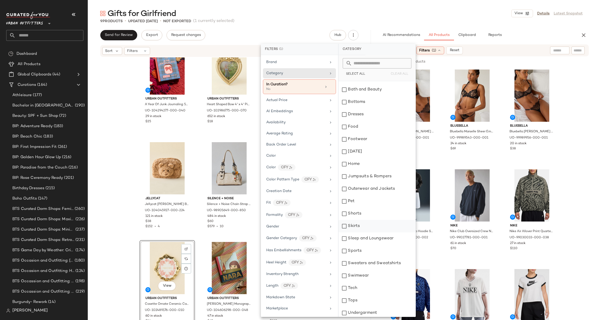
scroll to position [49, 0]
click at [351, 274] on div "Tech" at bounding box center [376, 273] width 77 height 12
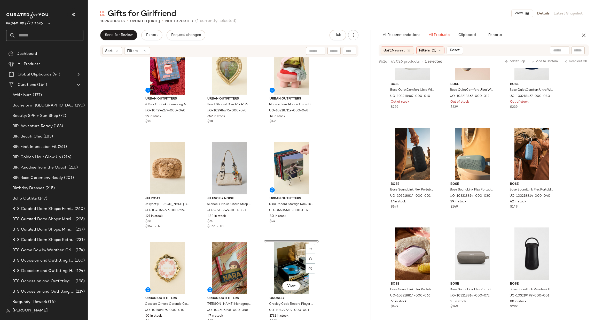
scroll to position [3562, 0]
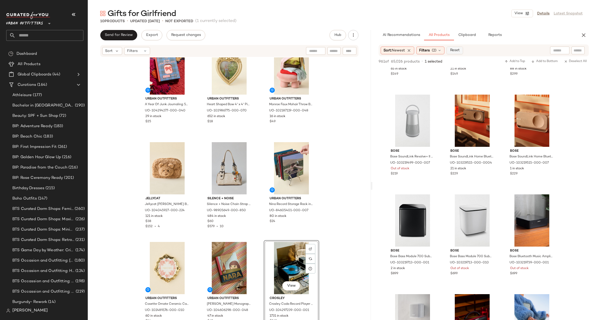
click at [457, 45] on div "Sort: Newest Filters (2) Reset" at bounding box center [483, 50] width 210 height 12
click at [458, 49] on span "Reset" at bounding box center [455, 50] width 10 height 4
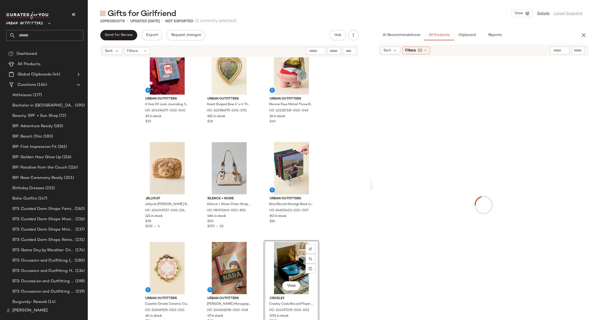
click at [580, 52] on input "text" at bounding box center [577, 50] width 9 height 5
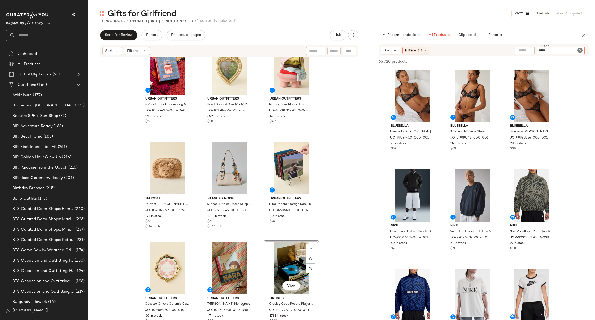
type input "******"
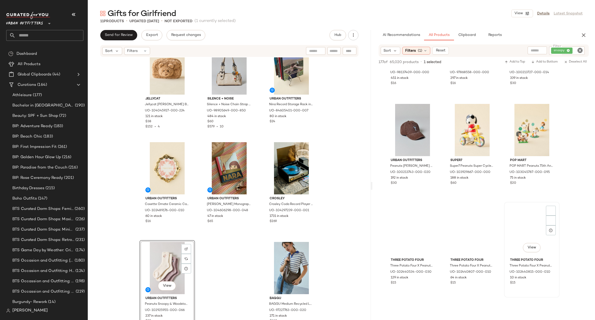
scroll to position [542, 0]
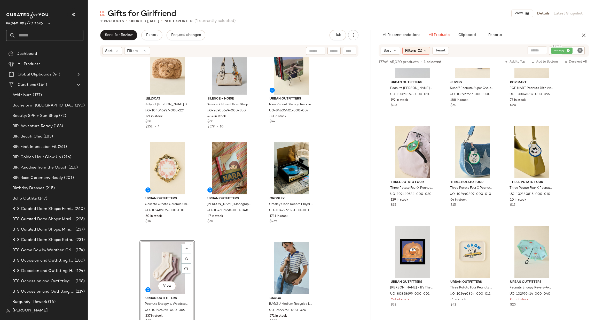
click at [580, 50] on icon "Clear Filter" at bounding box center [580, 50] width 6 height 6
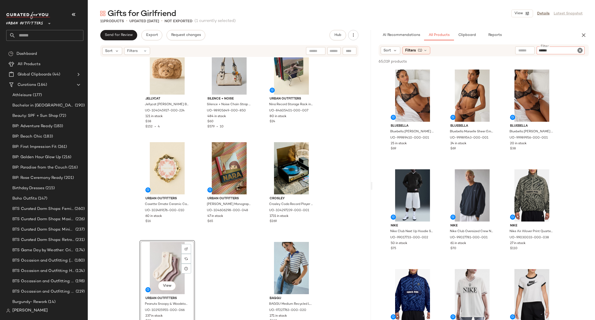
type input "*****"
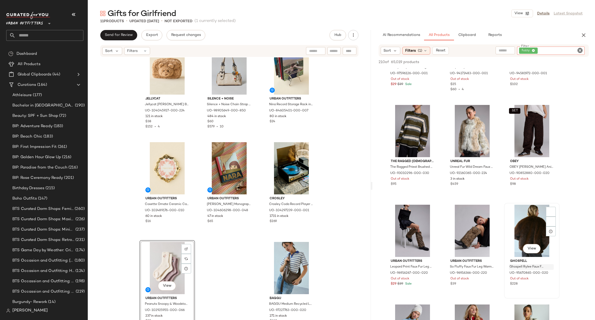
scroll to position [2013, 0]
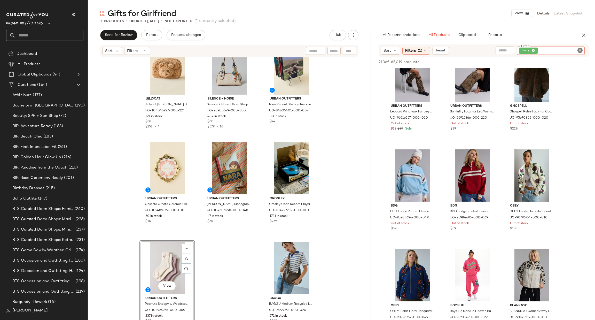
click at [582, 50] on icon "Clear Filter" at bounding box center [580, 50] width 6 height 6
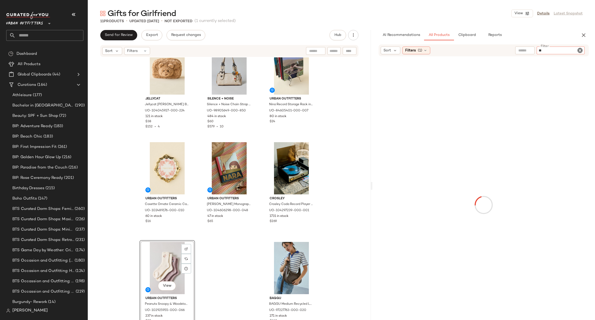
type input "***"
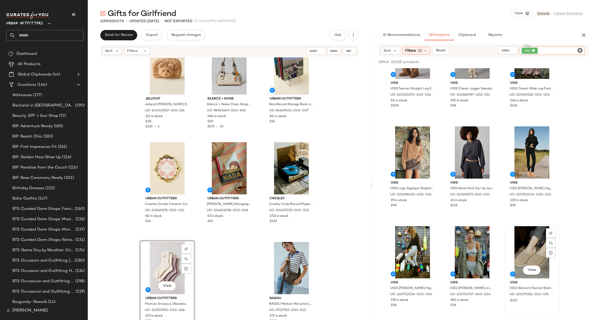
scroll to position [387, 0]
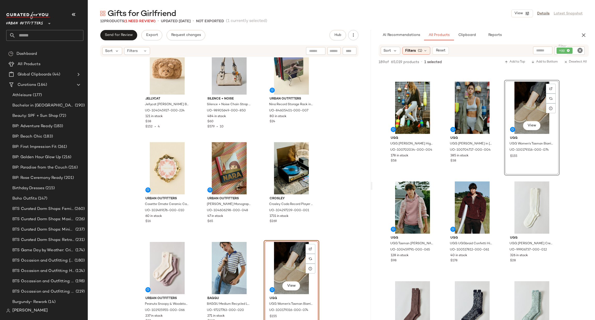
click at [358, 34] on div "Hub" at bounding box center [343, 35] width 29 height 10
click at [353, 37] on icon "button" at bounding box center [353, 35] width 5 height 5
click at [344, 60] on span "View Moodboard" at bounding box center [329, 62] width 49 height 5
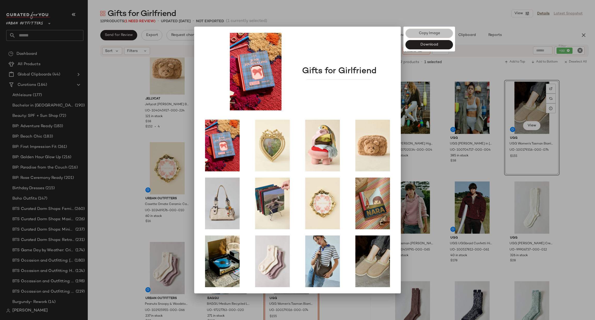
click at [443, 36] on button "Copy Image" at bounding box center [428, 33] width 47 height 9
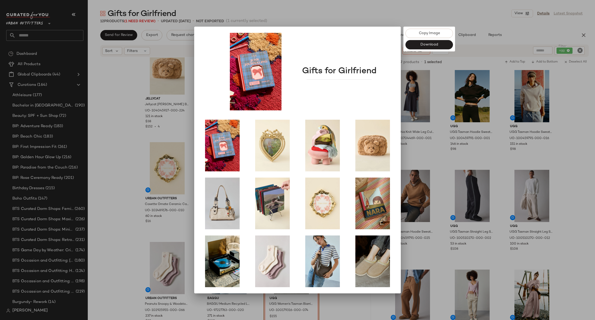
scroll to position [387, 0]
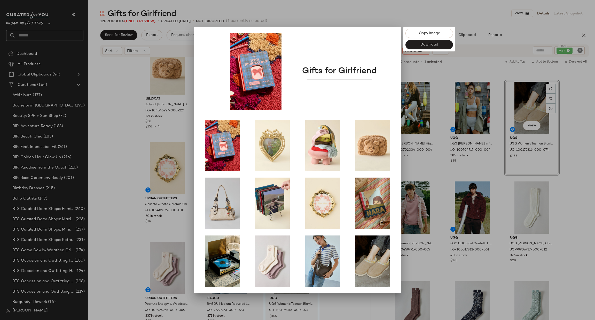
click at [521, 175] on div at bounding box center [297, 160] width 595 height 320
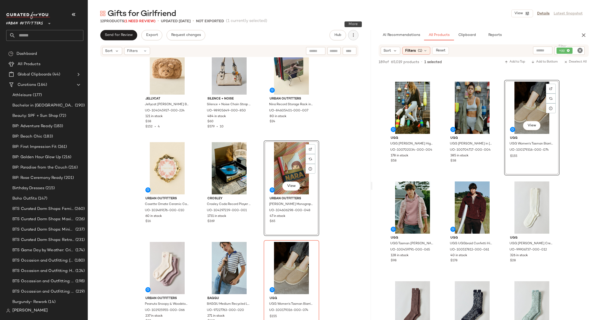
click at [354, 31] on button "button" at bounding box center [353, 35] width 10 height 10
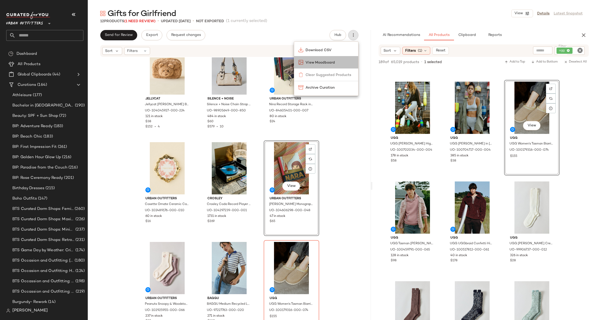
click at [342, 60] on span "View Moodboard" at bounding box center [329, 62] width 49 height 5
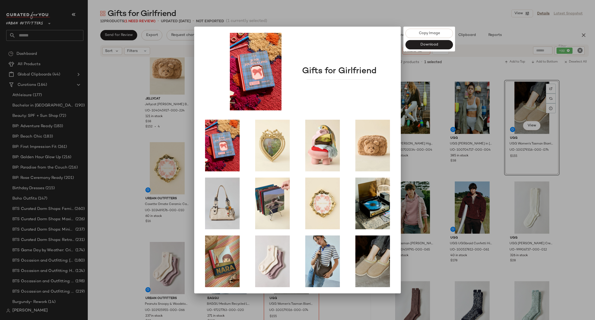
click at [190, 110] on div at bounding box center [297, 160] width 595 height 320
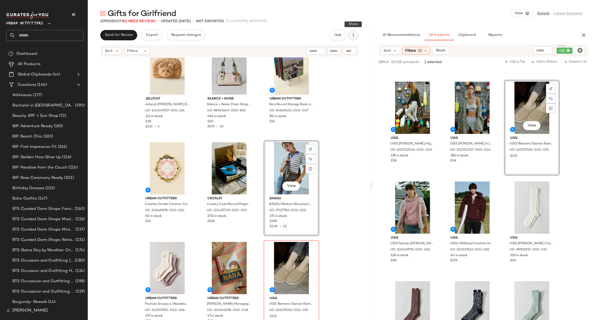
click at [353, 37] on icon "button" at bounding box center [353, 35] width 5 height 5
click at [329, 64] on span "View Moodboard" at bounding box center [329, 62] width 49 height 5
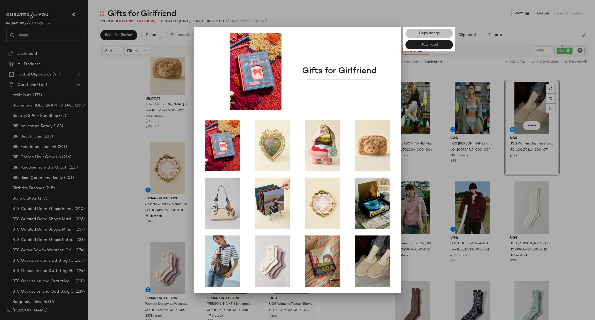
click at [438, 31] on span "Copy Image" at bounding box center [428, 33] width 21 height 4
click at [486, 165] on div at bounding box center [297, 160] width 595 height 320
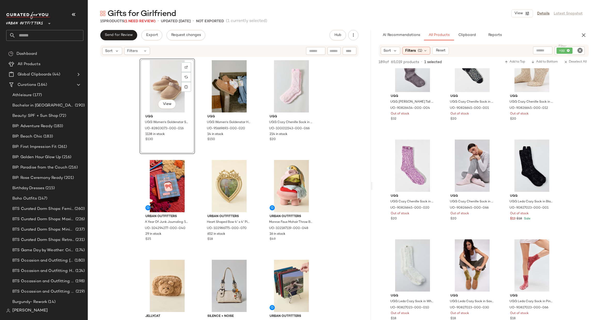
click at [581, 48] on icon "Clear Filter" at bounding box center [580, 50] width 6 height 6
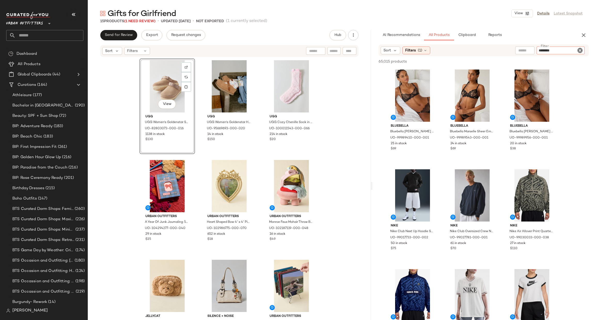
type input "*********"
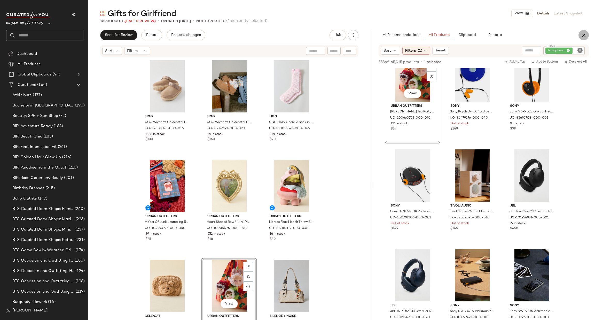
click at [578, 34] on button "button" at bounding box center [583, 35] width 10 height 10
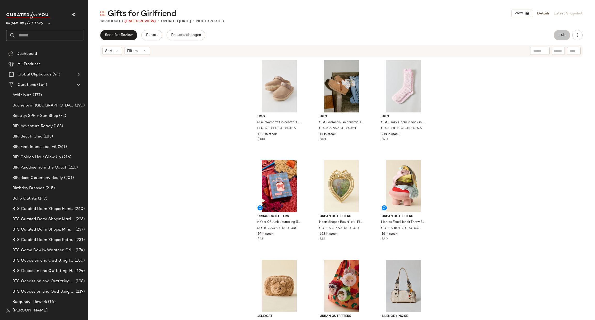
click at [560, 35] on span "Hub" at bounding box center [561, 35] width 7 height 4
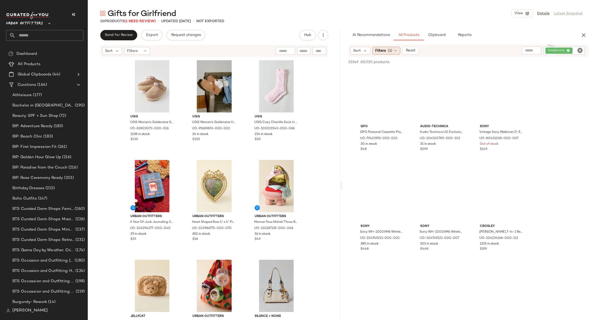
click at [387, 50] on div "Filters (1)" at bounding box center [386, 51] width 28 height 8
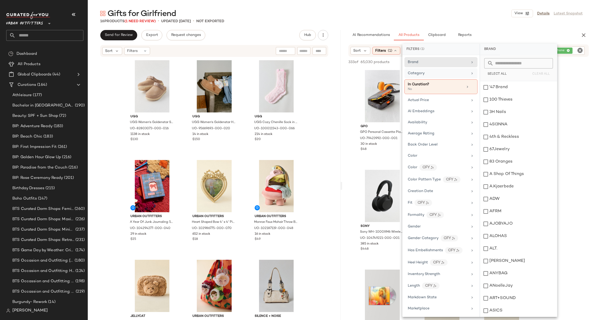
click at [471, 75] on icon at bounding box center [472, 73] width 4 height 4
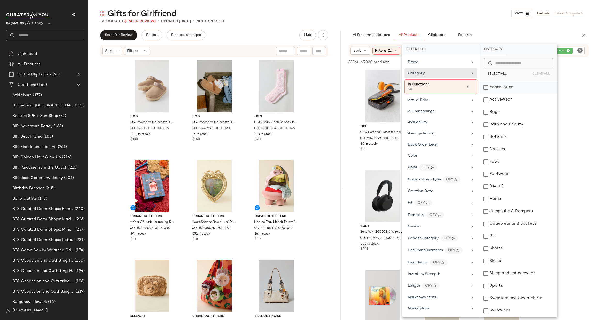
click at [518, 88] on div "Accessories" at bounding box center [518, 87] width 77 height 12
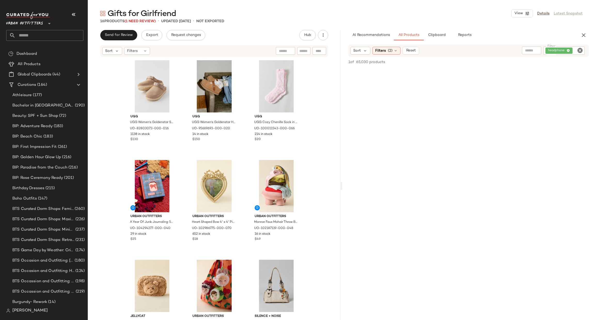
scroll to position [1006, 0]
click at [582, 49] on icon "Clear Filter" at bounding box center [580, 50] width 6 height 6
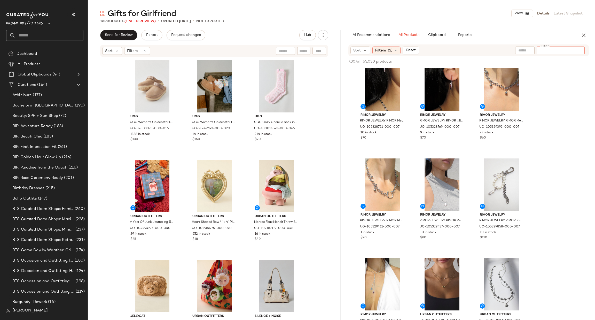
scroll to position [0, 0]
